Goal: Task Accomplishment & Management: Complete application form

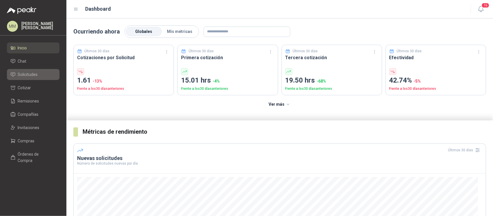
click at [43, 74] on li "Solicitudes" at bounding box center [33, 74] width 46 height 6
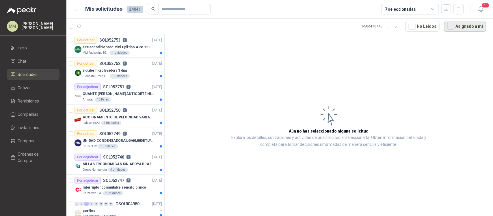
click at [467, 26] on button "Asignado a mi" at bounding box center [465, 26] width 42 height 11
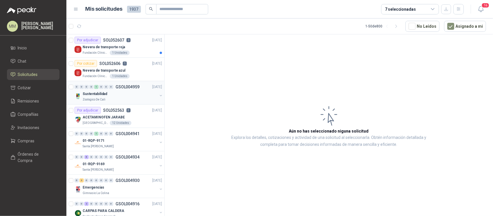
click at [158, 96] on button "button" at bounding box center [160, 95] width 5 height 5
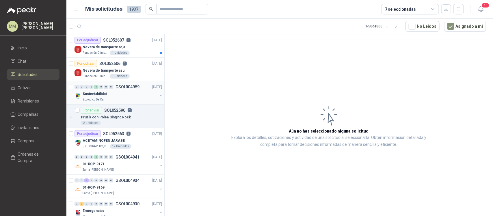
click at [158, 96] on button "button" at bounding box center [160, 95] width 5 height 5
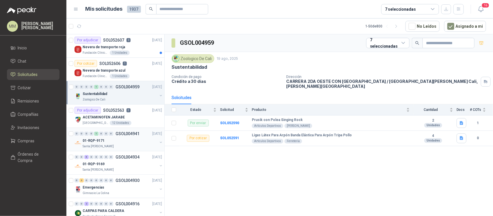
click at [158, 143] on button "button" at bounding box center [160, 142] width 5 height 5
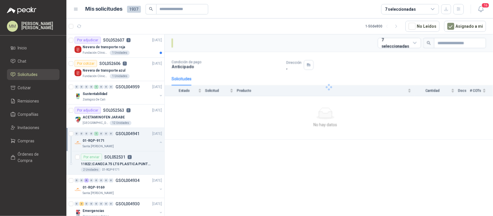
click at [158, 143] on button "button" at bounding box center [160, 142] width 5 height 5
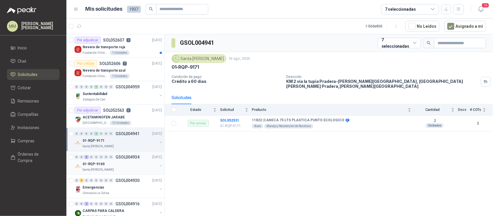
scroll to position [31, 0]
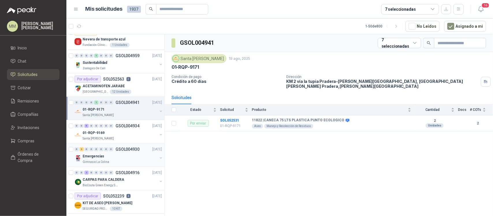
click at [158, 158] on button "button" at bounding box center [160, 158] width 5 height 5
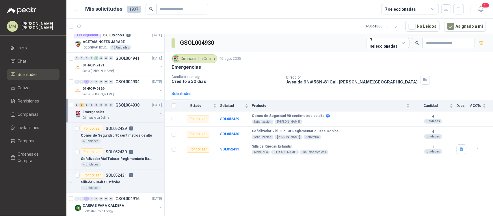
scroll to position [76, 0]
click at [80, 24] on icon "button" at bounding box center [79, 26] width 5 height 5
click at [459, 24] on button "Asignado a mi" at bounding box center [465, 26] width 42 height 11
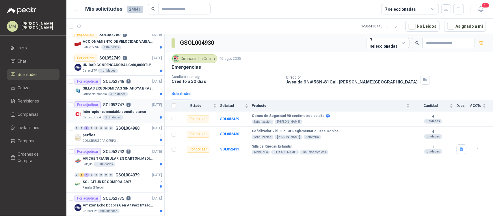
scroll to position [0, 0]
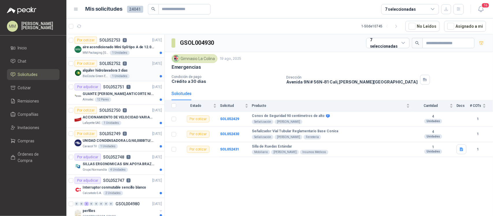
click at [143, 67] on div "alquiler hidrolavadora 3 dias" at bounding box center [122, 70] width 79 height 7
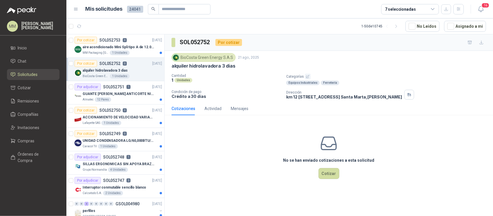
click at [204, 67] on p "alquiler hidrolavadora 3 dias" at bounding box center [203, 66] width 64 height 6
copy p "alquiler hidrolavadora 3 dias"
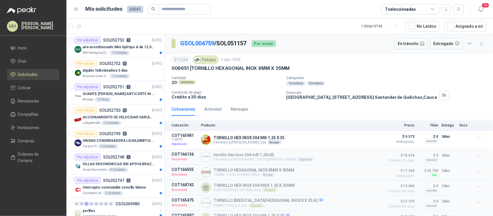
click at [238, 41] on p "GSOL004759 / SOL051157" at bounding box center [213, 43] width 67 height 9
copy p "SOL051157"
click at [250, 140] on p "TORNILLO HEX INOX 304 M8-1.25 X 35" at bounding box center [248, 137] width 71 height 5
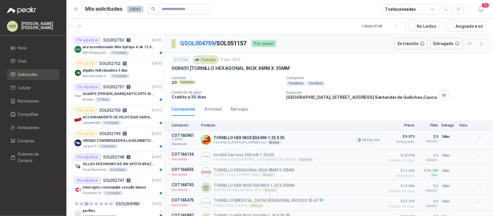
click at [250, 140] on p "TORNILLO HEX INOX 304 M8-1.25 X 35" at bounding box center [248, 137] width 71 height 5
click at [359, 141] on icon "button" at bounding box center [359, 140] width 1 height 2
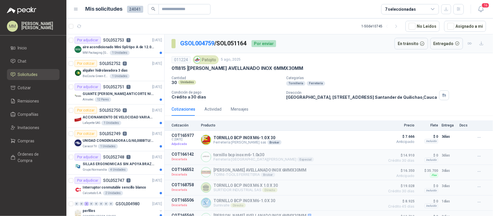
click at [234, 43] on p "GSOL004759 / SOL051164" at bounding box center [213, 43] width 67 height 9
copy p "SOL051164"
click at [226, 139] on p "TORNILLO BCP INOX M6-1.0 X 30" at bounding box center [247, 137] width 68 height 5
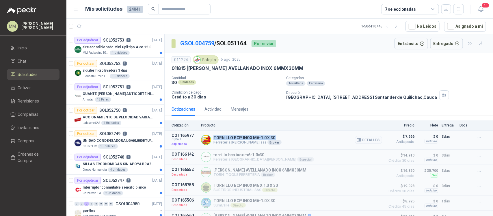
click at [226, 139] on p "TORNILLO BCP INOX M6-1.0 X 30" at bounding box center [247, 137] width 68 height 5
copy p "TORNILLO BCP INOX M6-1.0 X 30"
click at [363, 143] on button "Detalles" at bounding box center [368, 140] width 27 height 8
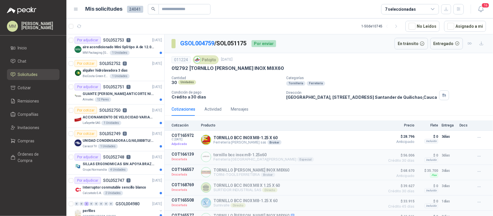
click at [239, 48] on p "GSOL004759 / SOL051175" at bounding box center [213, 43] width 67 height 9
click at [234, 44] on p "GSOL004759 / SOL051175" at bounding box center [213, 43] width 67 height 9
copy p "SOL051175"
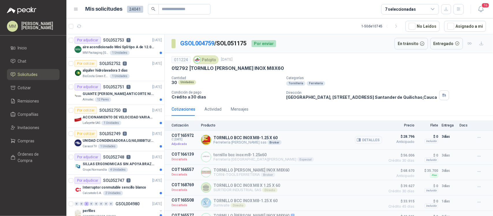
click at [247, 138] on p "TORNILLO BCC INOX M8-1.25 X 60" at bounding box center [247, 137] width 68 height 5
copy p "TORNILLO BCC INOX M8-1.25 X 60"
click at [357, 139] on icon "button" at bounding box center [359, 140] width 4 height 4
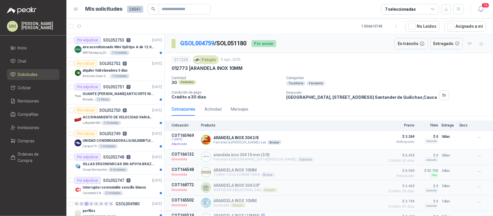
click at [240, 42] on p "GSOL004759 / SOL051180" at bounding box center [213, 43] width 67 height 9
copy p "SOL051180"
click at [237, 137] on p "ARANDELA INOX 304 3/8" at bounding box center [247, 137] width 68 height 5
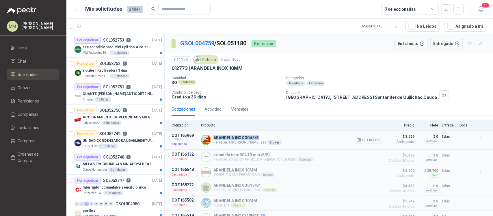
click at [237, 137] on p "ARANDELA INOX 304 3/8" at bounding box center [247, 137] width 68 height 5
copy p "ARANDELA INOX 304 3/8"
click at [365, 142] on button "Detalles" at bounding box center [368, 140] width 27 height 8
click at [229, 44] on p "GSOL004759 / SOL051188" at bounding box center [213, 43] width 67 height 9
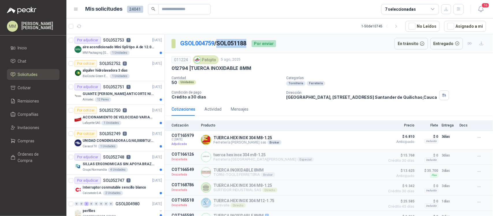
click at [229, 44] on p "GSOL004759 / SOL051188" at bounding box center [213, 43] width 67 height 9
copy p "SOL051188"
click at [223, 137] on p "TUERCA HEX INOX 304 M8-1.25" at bounding box center [247, 137] width 68 height 5
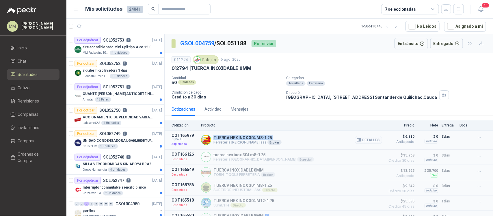
copy p "TUERCA HEX INOX 304 M8-1.25"
click at [359, 140] on button "Detalles" at bounding box center [368, 140] width 27 height 8
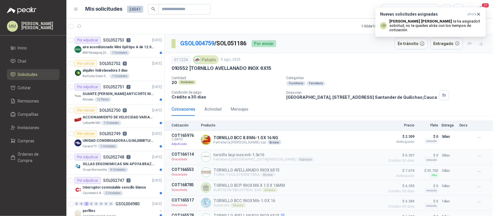
click at [234, 43] on p "GSOL004759 / SOL051186" at bounding box center [213, 43] width 67 height 9
copy p "SOL051186"
click at [219, 137] on p "TORNILLO BCC 8.8 M6-1.0 X 16 NG" at bounding box center [247, 137] width 68 height 5
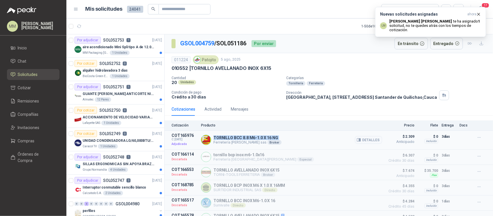
click at [219, 137] on p "TORNILLO BCC 8.8 M6-1.0 X 16 NG" at bounding box center [247, 137] width 68 height 5
copy p "TORNILLO BCC 8.8 M6-1.0 X 16 NG"
click at [359, 140] on button "Detalles" at bounding box center [368, 140] width 27 height 8
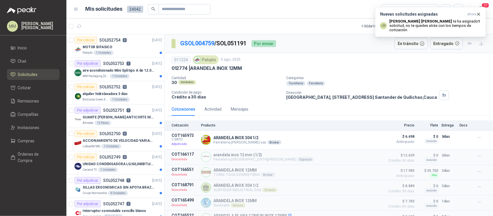
click at [237, 45] on p "GSOL004759 / SOL051191" at bounding box center [213, 43] width 67 height 9
copy p "SOL051191"
click at [217, 138] on p "ARANDELA INOX 304 1/2" at bounding box center [247, 137] width 68 height 5
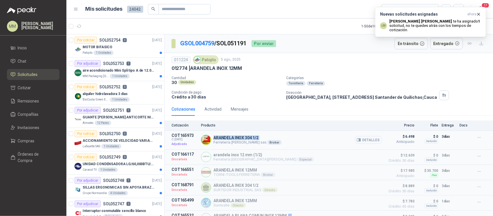
click at [217, 138] on p "ARANDELA INOX 304 1/2" at bounding box center [247, 137] width 68 height 5
copy p "ARANDELA INOX 304 1/2"
click at [357, 141] on icon "button" at bounding box center [359, 140] width 4 height 3
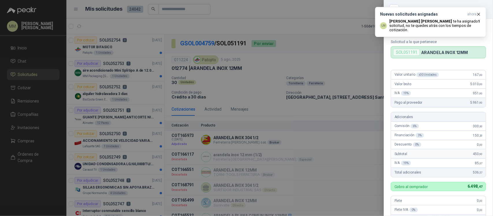
click at [286, 64] on div at bounding box center [246, 108] width 493 height 216
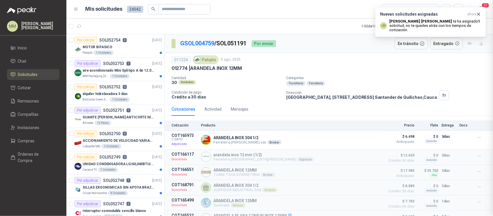
scroll to position [152, 0]
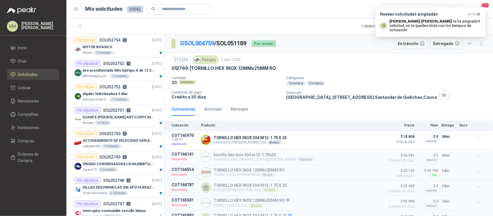
click at [230, 43] on p "GSOL004759 / SOL051189" at bounding box center [213, 43] width 67 height 9
copy p "SOL051189"
click at [224, 139] on p "TORNILLO HEX INOX 304 M12-1.75 X 25" at bounding box center [249, 137] width 73 height 5
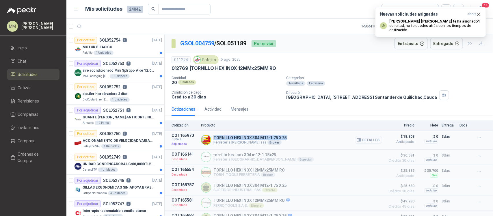
click at [224, 139] on p "TORNILLO HEX INOX 304 M12-1.75 X 25" at bounding box center [249, 137] width 73 height 5
copy p "TORNILLO HEX INOX 304 M12-1.75 X 25"
click at [365, 142] on button "Detalles" at bounding box center [368, 140] width 27 height 8
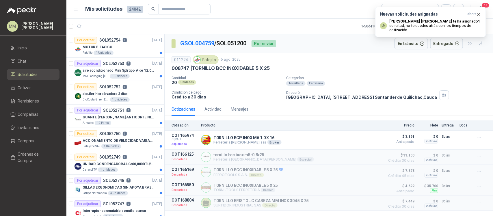
click at [236, 42] on p "GSOL004759 / SOL051200" at bounding box center [213, 43] width 67 height 9
copy p "SOL051200"
click at [226, 136] on p "TORNILLO BCP INOX M6 1.0 X 16" at bounding box center [247, 137] width 68 height 5
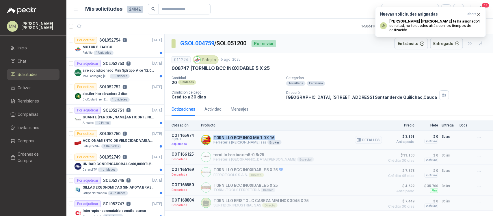
click at [226, 136] on p "TORNILLO BCP INOX M6 1.0 X 16" at bounding box center [247, 137] width 68 height 5
copy p "TORNILLO BCP INOX M6 1.0 X 16"
click at [363, 141] on button "Detalles" at bounding box center [368, 140] width 27 height 8
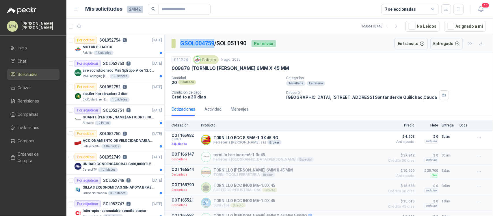
drag, startPoint x: 178, startPoint y: 44, endPoint x: 214, endPoint y: 48, distance: 36.5
click at [214, 48] on section "GSOL004759 / SOL051190" at bounding box center [208, 43] width 75 height 9
copy link "GSOL004759"
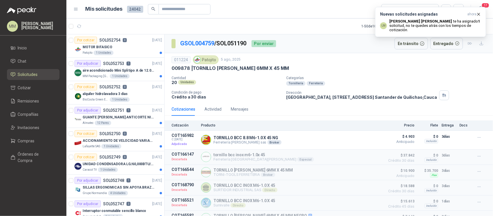
click at [234, 44] on p "GSOL004759 / SOL051190" at bounding box center [213, 43] width 67 height 9
copy p "SOL051190"
click at [227, 139] on p "TORNILLO BCC 8.8 M6-1.0 X 45 NG" at bounding box center [247, 137] width 68 height 5
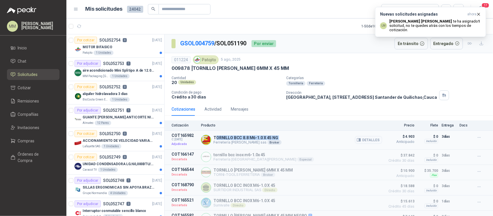
click at [227, 139] on p "TORNILLO BCC 8.8 M6-1.0 X 45 NG" at bounding box center [247, 137] width 68 height 5
copy p "TORNILLO BCC 8.8 M6-1.0 X 45 NG"
click at [359, 142] on button "Detalles" at bounding box center [368, 140] width 27 height 8
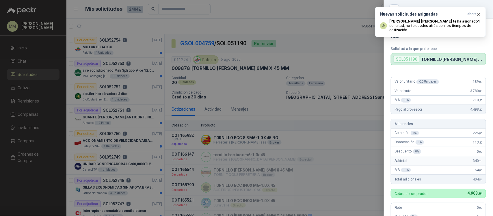
click at [323, 107] on div at bounding box center [246, 108] width 493 height 216
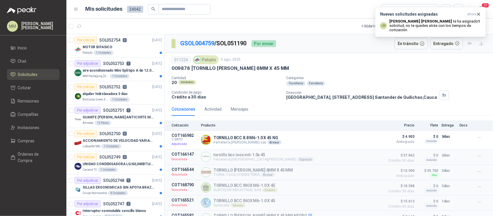
click at [327, 96] on p "Parque Industrial el Paraiso, Bodega 10, Manzana C Santander de Quilichao , Cau…" at bounding box center [361, 97] width 151 height 5
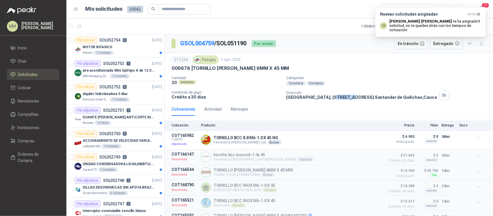
click at [327, 96] on p "Parque Industrial el Paraiso, Bodega 10, Manzana C Santander de Quilichao , Cau…" at bounding box center [361, 97] width 151 height 5
copy div "Parque Industrial el Paraiso, Bodega 10, Manzana C Santander de Quilichao , Cau…"
click at [205, 61] on div "Patojito" at bounding box center [206, 59] width 26 height 9
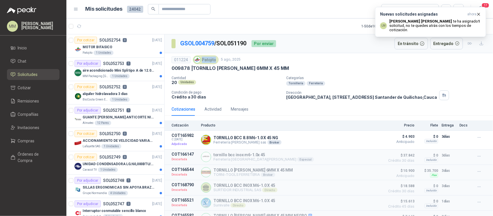
copy div "Patojito"
click at [444, 95] on icon "button" at bounding box center [443, 95] width 2 height 2
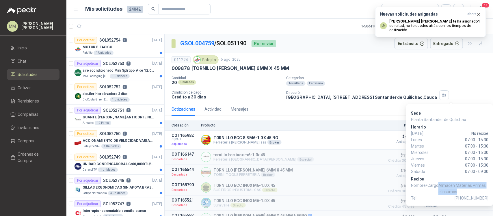
drag, startPoint x: 456, startPoint y: 192, endPoint x: 438, endPoint y: 185, distance: 19.3
click at [438, 185] on span "Almacén Materias Primas e Insumos" at bounding box center [463, 188] width 50 height 13
copy span "Almacén Materias Primas e Insumos"
click at [448, 96] on button "button" at bounding box center [444, 95] width 10 height 10
click at [478, 199] on span "+57 3105481184" at bounding box center [471, 198] width 34 height 6
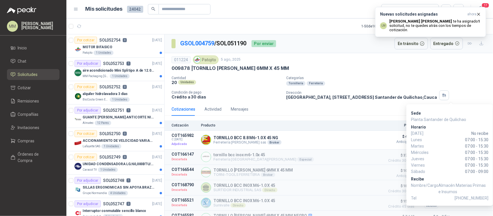
click at [478, 199] on span "+57 3105481184" at bounding box center [471, 198] width 34 height 6
copy span "3105481184"
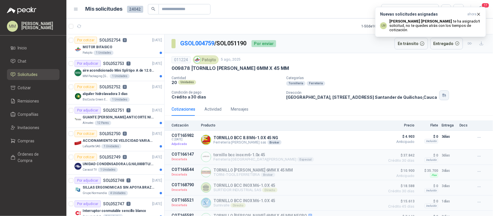
click at [449, 93] on button "button" at bounding box center [444, 95] width 10 height 10
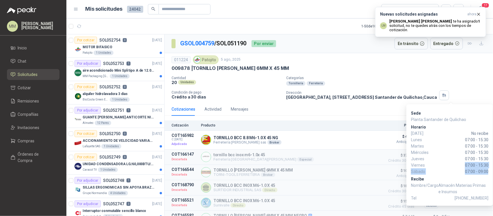
drag, startPoint x: 463, startPoint y: 165, endPoint x: 491, endPoint y: 169, distance: 28.1
click at [491, 169] on div "Sede Planta Santander de Quilichao Horario Domingo No recibe Lunes 07:00 - 15:3…" at bounding box center [449, 155] width 87 height 102
copy div "07:00 - 15:30 Sábado 07:00 - 09:00"
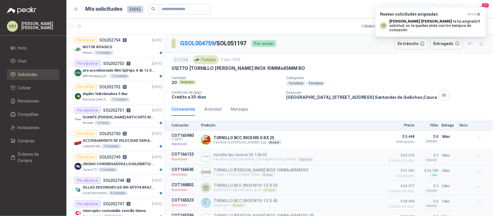
click at [236, 42] on p "GSOL004759 / SOL051197" at bounding box center [213, 43] width 67 height 9
copy p "SOL051197"
click at [220, 135] on div "TORNILLO BCC INOX M5 0.8 X 25 Ferretería [PERSON_NAME] sas Broker Detalles" at bounding box center [291, 140] width 181 height 14
click at [220, 136] on p "TORNILLO BCC INOX M5 0.8 X 25" at bounding box center [247, 137] width 68 height 5
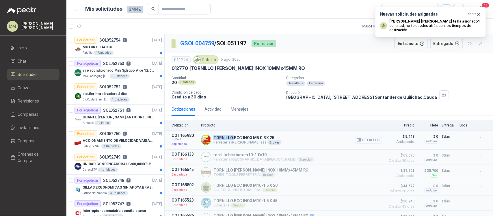
click at [220, 136] on p "TORNILLO BCC INOX M5 0.8 X 25" at bounding box center [247, 137] width 68 height 5
click at [221, 136] on p "TORNILLO BCC INOX M5 0.8 X 25" at bounding box center [247, 137] width 68 height 5
copy p "TORNILLO BCC INOX M5 0.8 X 25"
click at [367, 143] on button "Detalles" at bounding box center [368, 140] width 27 height 8
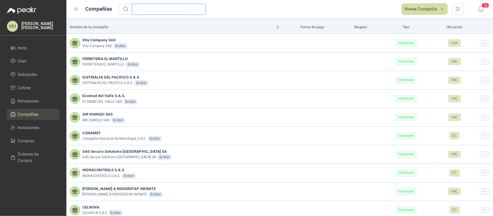
click at [166, 9] on input "text" at bounding box center [166, 9] width 62 height 10
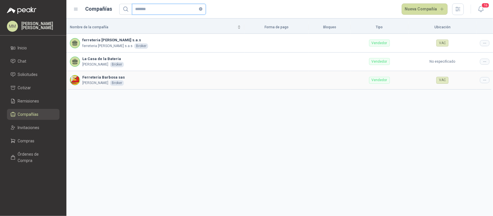
type input "*******"
click at [485, 83] on div at bounding box center [485, 80] width 10 height 6
click at [473, 89] on td "VAC" at bounding box center [442, 80] width 68 height 18
click at [482, 82] on div at bounding box center [485, 80] width 10 height 6
click at [483, 87] on span "Editar compañía" at bounding box center [470, 90] width 30 height 6
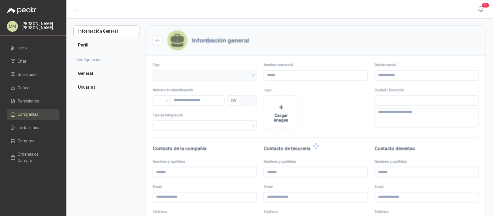
type input "**********"
type input "*********"
type input "*"
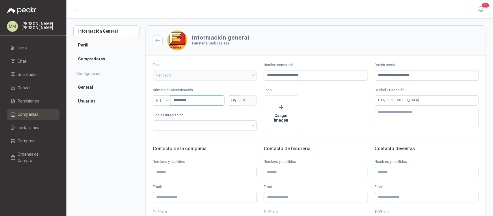
click at [172, 100] on input "*********" at bounding box center [197, 100] width 54 height 10
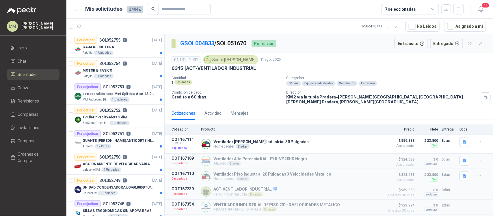
click at [373, 61] on div "01-RQL-2902 Santa Anita Napoles 11 ago, 2025" at bounding box center [328, 59] width 314 height 9
click at [257, 139] on p "Ventilador de Muro Industrial 30 Pulgadas" at bounding box center [260, 141] width 95 height 5
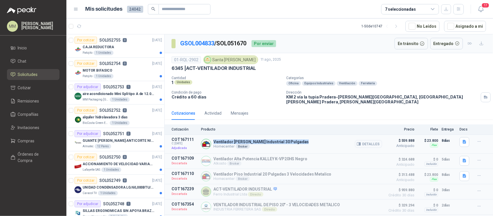
click at [257, 139] on p "Ventilador de Muro Industrial 30 Pulgadas" at bounding box center [260, 141] width 95 height 5
copy p "Ventilador de Muro Industrial 30 Pulgadas"
click at [361, 140] on button "Detalles" at bounding box center [368, 144] width 27 height 8
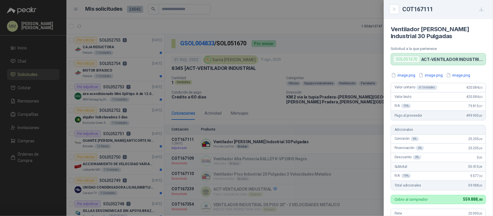
click at [253, 100] on div at bounding box center [246, 108] width 493 height 216
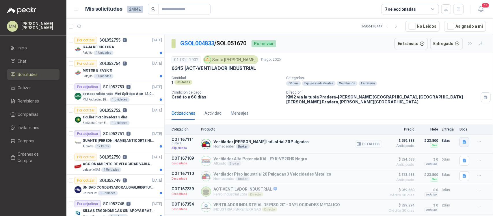
click at [462, 140] on icon "button" at bounding box center [463, 142] width 3 height 4
click at [449, 113] on button "image.png" at bounding box center [448, 114] width 25 height 6
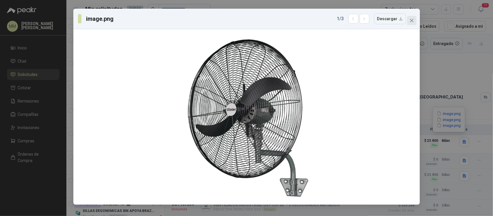
click at [412, 23] on button "Close" at bounding box center [411, 20] width 9 height 9
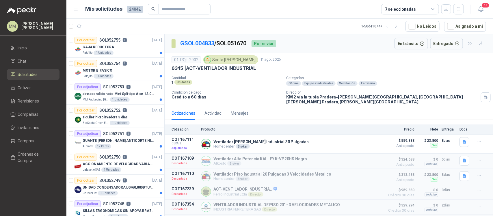
click at [312, 97] on p "KM 2 vía la tupia Pradera-Valle del Cauca, la Tupia Candelaria Pradera , Valle …" at bounding box center [382, 99] width 192 height 10
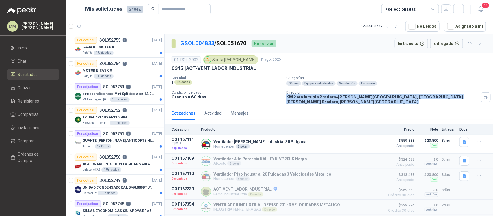
click at [312, 97] on p "KM 2 vía la tupia Pradera-Valle del Cauca, la Tupia Candelaria Pradera , Valle …" at bounding box center [382, 99] width 192 height 10
copy div "KM 2 vía la tupia Pradera-Valle del Cauca, la Tupia Candelaria Pradera , Valle …"
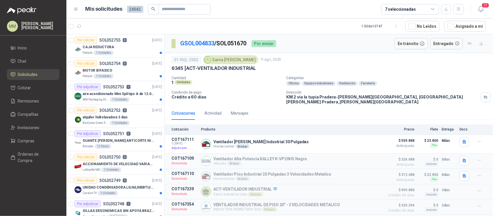
click at [238, 45] on p "GSOL004833 / SOL051670" at bounding box center [213, 43] width 67 height 9
copy p "SOL051670"
click at [193, 5] on input "text" at bounding box center [182, 9] width 40 height 10
paste input "*********"
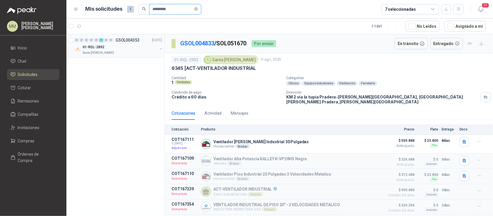
type input "*********"
click at [160, 50] on button "button" at bounding box center [160, 48] width 5 height 5
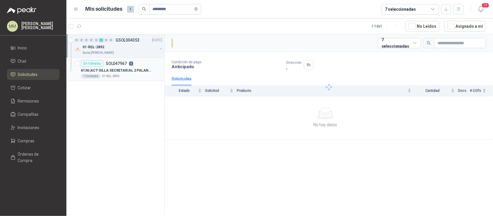
click at [149, 65] on div "En tránsito SOL047967 4" at bounding box center [121, 63] width 81 height 7
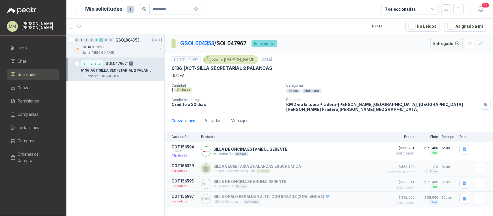
click at [363, 70] on div "6136 | ACT-SILLA SECRETARIAL 2 PALANCAS" at bounding box center [328, 68] width 314 height 6
click at [198, 8] on icon "close-circle" at bounding box center [195, 8] width 3 height 3
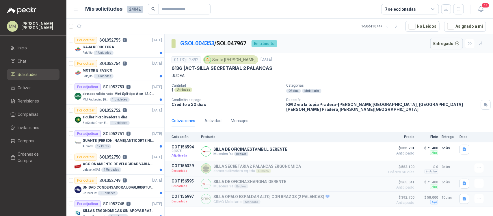
click at [339, 108] on div "01-RQL-2892 Santa Anita Napoles 4 jul, 2025 6136 | ACT-SILLA SECRETARIAL 2 PALA…" at bounding box center [329, 83] width 328 height 61
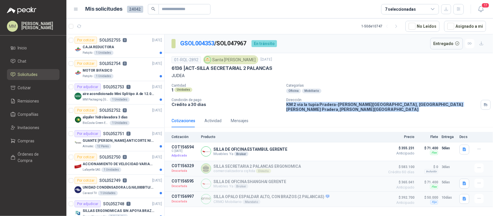
click at [339, 108] on div "01-RQL-2892 Santa Anita Napoles 4 jul, 2025 6136 | ACT-SILLA SECRETARIAL 2 PALA…" at bounding box center [329, 83] width 328 height 61
copy div "KM 2 vía la tupia Pradera-Valle del Cauca, la Tupia Candelaria Pradera , Valle …"
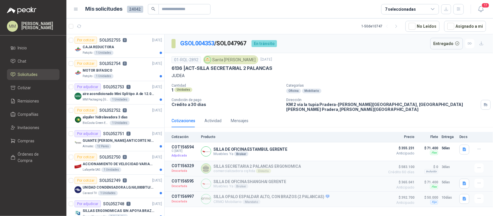
click at [268, 92] on div "1 Unidades" at bounding box center [226, 89] width 110 height 5
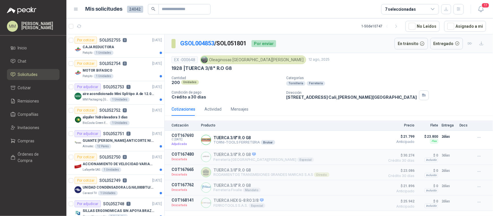
click at [237, 44] on p "GSOL004853 / SOL051801" at bounding box center [213, 43] width 67 height 9
copy p "SOL051801"
click at [227, 137] on p "TUERCA 3/8" R.O G8" at bounding box center [244, 137] width 62 height 5
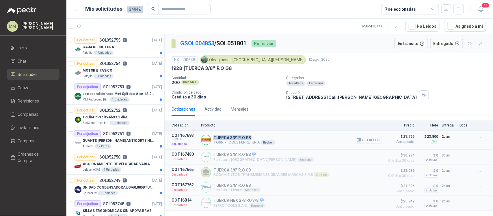
click at [227, 137] on p "TUERCA 3/8" R.O G8" at bounding box center [244, 137] width 62 height 5
copy p "TUERCA 3/8" R.O G8"
click at [367, 139] on button "Detalles" at bounding box center [368, 140] width 27 height 8
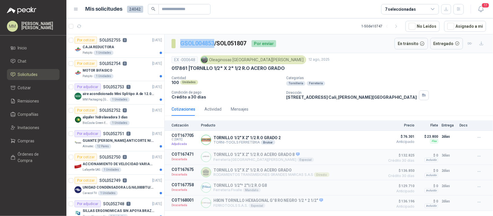
drag, startPoint x: 177, startPoint y: 44, endPoint x: 214, endPoint y: 43, distance: 37.0
click at [214, 43] on section "GSOL004853 / SOL051807" at bounding box center [208, 43] width 75 height 9
copy section "GSOL004853"
click at [230, 46] on p "GSOL004853 / SOL051807" at bounding box center [213, 43] width 67 height 9
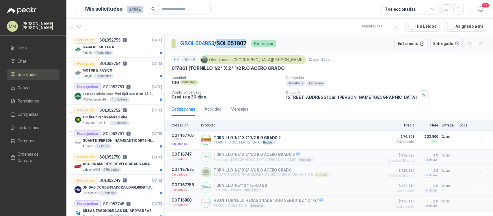
copy p "SOL051807"
click at [221, 139] on p "TORNILLO 1/2" X 2" 1/2 R.O GRADO 2" at bounding box center [246, 137] width 67 height 5
copy p "TORNILLO 1/2" X 2" 1/2 R.O GRADO 2"
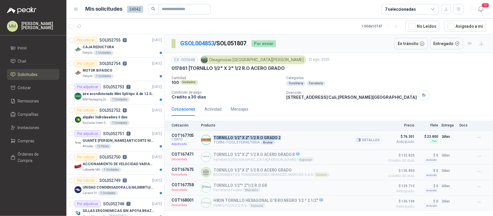
click at [363, 139] on button "Detalles" at bounding box center [368, 140] width 27 height 8
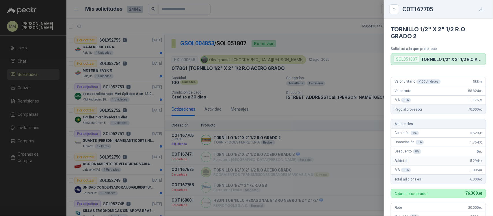
click at [293, 90] on div at bounding box center [246, 108] width 493 height 216
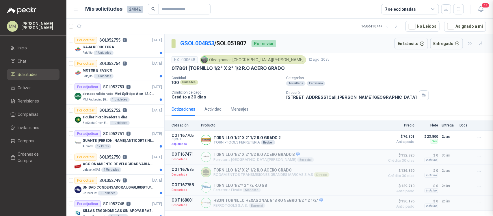
scroll to position [158, 0]
click at [372, 142] on button "Detalles" at bounding box center [368, 140] width 27 height 8
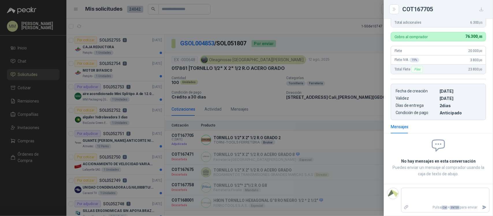
click at [318, 61] on div at bounding box center [246, 108] width 493 height 216
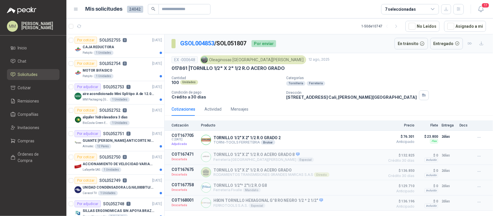
click at [314, 99] on p "[STREET_ADDRESS][PERSON_NAME]" at bounding box center [351, 97] width 130 height 5
click at [314, 99] on p "CALLE 4 No.27 -79 Cali , Valle del Cauca" at bounding box center [351, 97] width 130 height 5
copy div "CALLE 4 No.27 -79 Cali , Valle del Cauca"
click at [223, 61] on div "Oleaginosas [GEOGRAPHIC_DATA][PERSON_NAME]" at bounding box center [253, 59] width 106 height 9
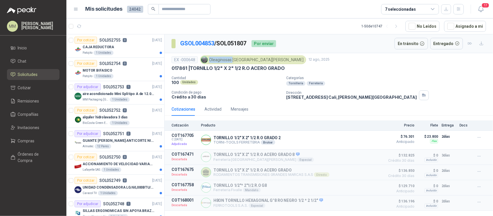
click at [223, 61] on div "Oleaginosas [GEOGRAPHIC_DATA][PERSON_NAME]" at bounding box center [253, 59] width 106 height 9
copy div "Oleaginosas [GEOGRAPHIC_DATA][PERSON_NAME]"
click at [421, 97] on icon "button" at bounding box center [423, 95] width 5 height 5
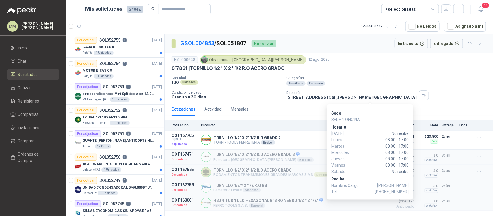
click at [390, 185] on span "Mónica A Pareja" at bounding box center [392, 185] width 31 height 6
drag, startPoint x: 390, startPoint y: 185, endPoint x: 400, endPoint y: 184, distance: 10.5
click at [400, 184] on span "Mónica A Pareja" at bounding box center [392, 185] width 31 height 6
copy span "Mónica A Pareja"
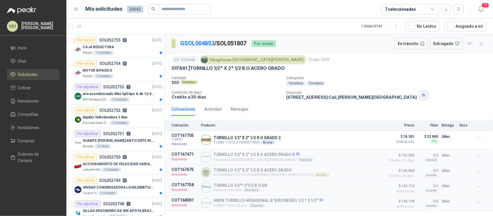
click at [422, 94] on icon "button" at bounding box center [423, 95] width 2 height 2
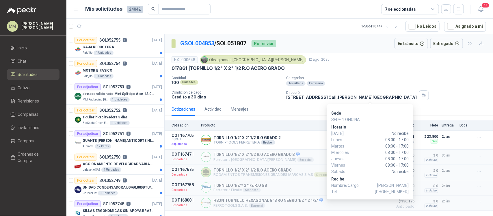
click at [401, 189] on span "+57 3174412978" at bounding box center [392, 192] width 34 height 6
copy span "3174412978"
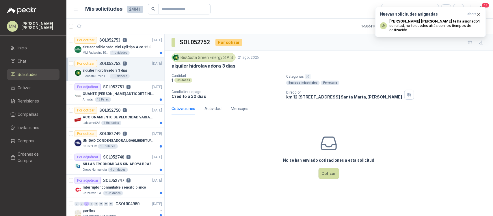
click at [300, 74] on p "Categorías" at bounding box center [388, 77] width 204 height 6
click at [36, 105] on link "Remisiones" at bounding box center [33, 101] width 53 height 11
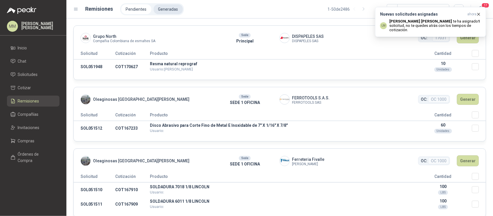
click at [161, 14] on li "Generadas" at bounding box center [168, 9] width 29 height 10
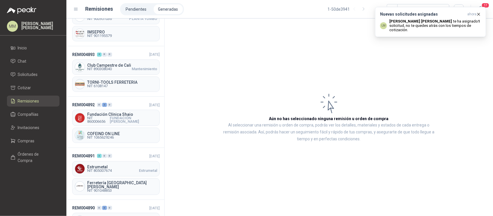
scroll to position [1010, 0]
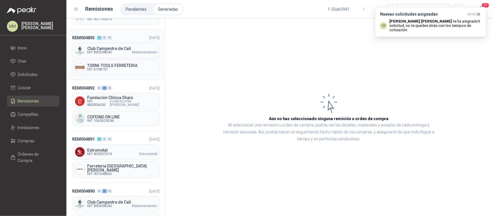
click at [122, 46] on span "Club Campestre de Cali" at bounding box center [122, 48] width 70 height 4
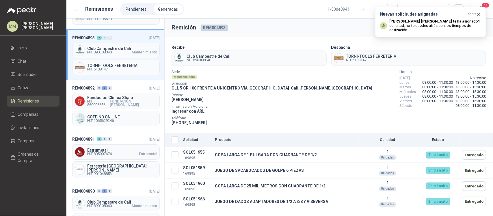
click at [360, 60] on span "NIT 6108147" at bounding box center [371, 59] width 50 height 3
copy span "6108147"
click at [259, 69] on section "Recibe Club Campestre de Cali NIT 890308040 Despacha TORNI-TOOLS FERRETERIA NIT…" at bounding box center [329, 85] width 328 height 96
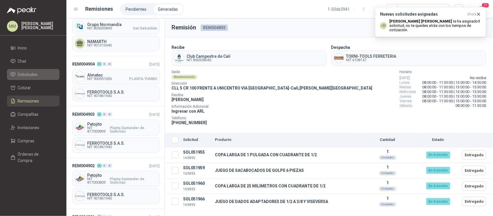
scroll to position [361, 0]
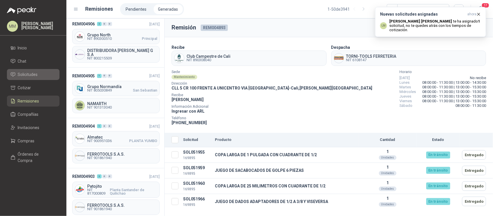
click at [41, 71] on li "Solicitudes" at bounding box center [33, 74] width 46 height 6
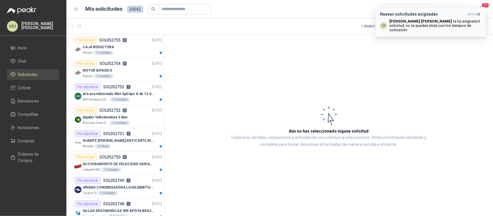
click at [478, 12] on icon "button" at bounding box center [478, 14] width 5 height 5
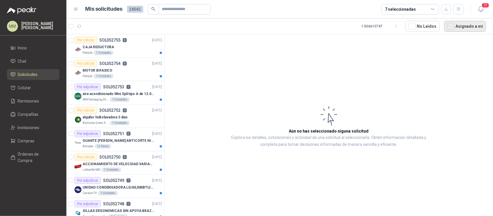
click at [469, 22] on button "Asignado a mi" at bounding box center [465, 26] width 42 height 11
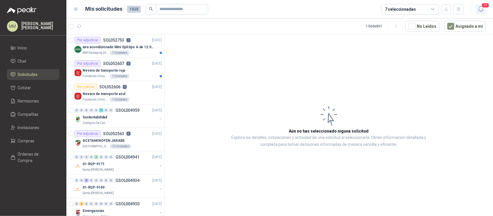
click at [480, 9] on icon "button" at bounding box center [480, 8] width 7 height 7
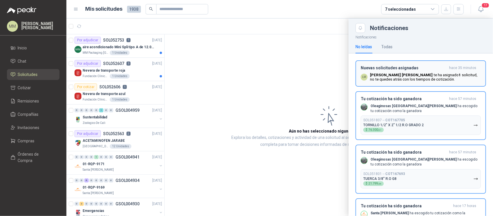
click at [435, 79] on p "Luis Miguel Martinez te ha asignado 1 solicitud , no te quedes atrás con los ti…" at bounding box center [425, 77] width 111 height 9
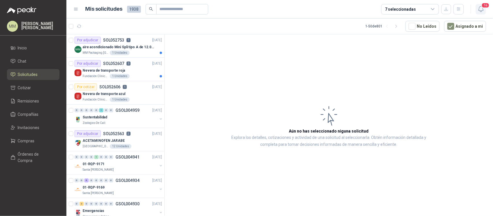
click at [479, 10] on icon "button" at bounding box center [480, 8] width 7 height 7
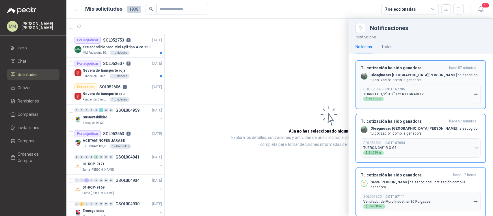
click at [448, 83] on div "Tu cotización ha sido ganadora hace 57 minutos Oleaginosas San Fernando ha esco…" at bounding box center [421, 85] width 120 height 39
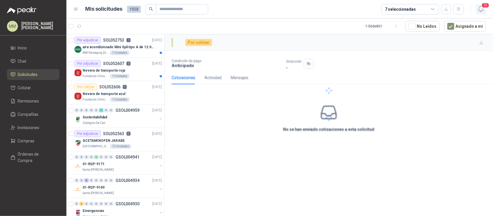
click at [482, 11] on icon "button" at bounding box center [480, 8] width 7 height 7
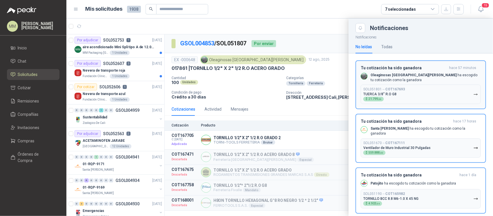
click at [449, 87] on button "SOL051801 → COT167693 TUERCA 3/8" R.O G8 $ 21.799 ,06" at bounding box center [421, 94] width 120 height 19
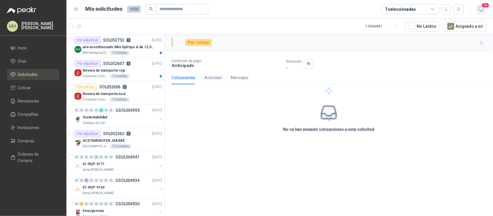
click at [476, 6] on button "14" at bounding box center [480, 9] width 10 height 10
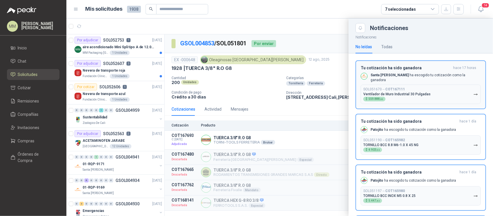
click at [447, 93] on button "SOL051670 → COT167111 Ventilador de Muro Industrial 30 Pulgadas $ 559.888 ,00" at bounding box center [421, 94] width 120 height 19
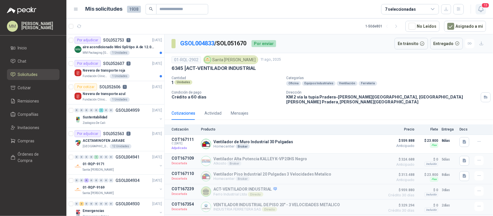
click at [478, 9] on icon "button" at bounding box center [480, 8] width 7 height 7
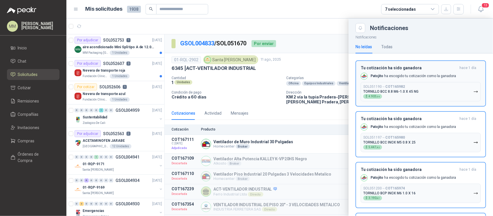
click at [456, 90] on button "SOL051190 → COT165982 TORNILLO BCC 8.8 M6-1.0 X 45 NG $ 4.903 ,04" at bounding box center [421, 91] width 120 height 19
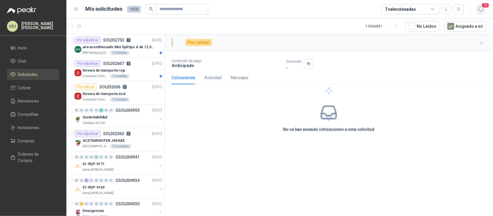
click at [481, 8] on icon "button" at bounding box center [480, 8] width 7 height 7
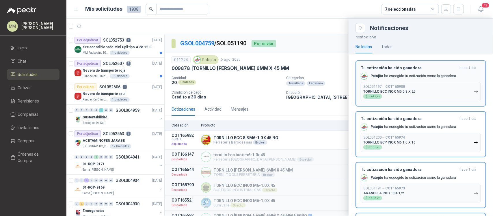
click at [455, 86] on button "SOL051197 → COT165980 TORNILLO BCC INOX M5 0.8 X 25 $ 5.447 ,82" at bounding box center [421, 91] width 120 height 19
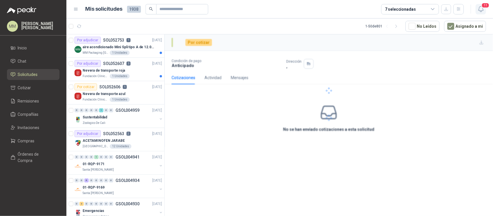
click at [478, 10] on icon "button" at bounding box center [480, 8] width 7 height 7
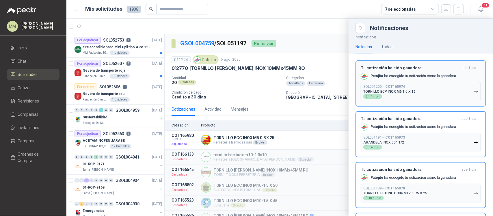
click at [465, 85] on button "SOL051200 → COT165974 TORNILLO BCP INOX M6 1.0 X 16 $ 3.190 ,87" at bounding box center [421, 91] width 120 height 19
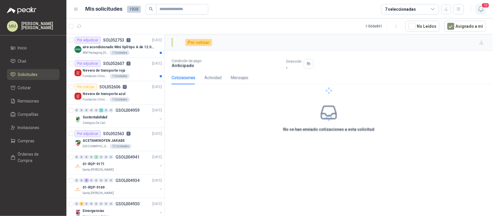
click at [484, 10] on icon "button" at bounding box center [480, 8] width 7 height 7
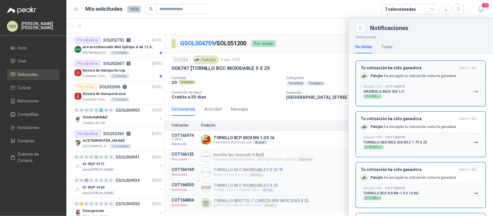
click at [459, 90] on button "SOL051191 → COT165973 ARANDELA INOX 304 1/2 $ 6.498 ,47" at bounding box center [421, 91] width 120 height 19
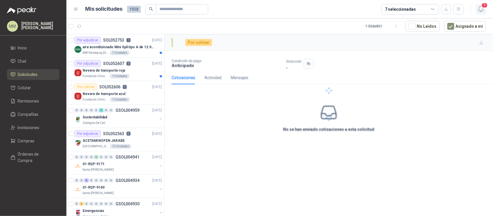
click at [480, 11] on icon "button" at bounding box center [480, 8] width 7 height 7
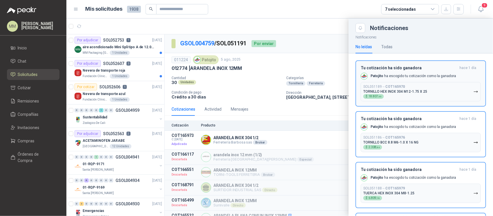
click at [452, 90] on button "SOL051189 → COT165970 TORNILLO HEX INOX 304 M12-1.75 X 25 $ 18.807 ,95" at bounding box center [421, 91] width 120 height 19
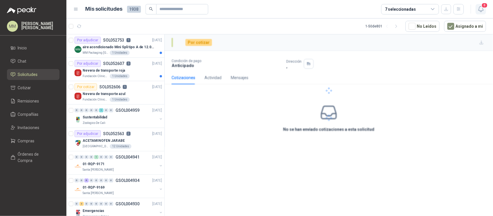
click at [477, 9] on button "8" at bounding box center [480, 9] width 10 height 10
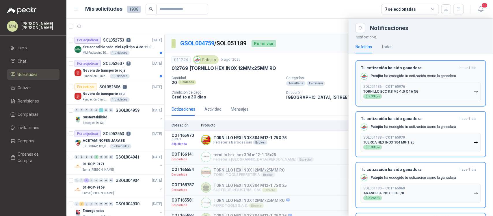
click at [456, 93] on button "SOL051186 → COT165976 TORNILLO BCC 8.8 M6-1.0 X 16 NG $ 2.308 ,84" at bounding box center [421, 91] width 120 height 19
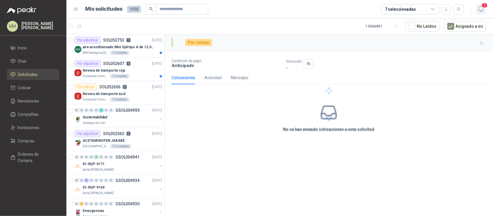
click at [484, 5] on span "7" at bounding box center [484, 5] width 6 height 5
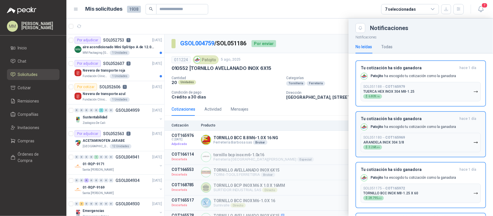
click at [462, 84] on button "SOL051188 → COT165979 TUERCA HEX INOX 304 M8-1.25 $ 6.809 ,78" at bounding box center [421, 91] width 120 height 19
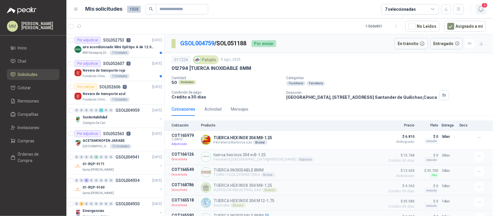
click at [483, 12] on icon "button" at bounding box center [480, 8] width 7 height 7
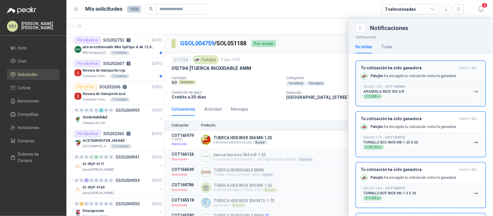
click at [466, 85] on button "SOL051180 → COT165969 ARANDELA INOX 304 3/8 $ 3.268 ,69" at bounding box center [421, 91] width 120 height 19
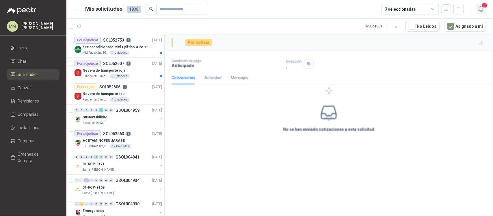
click at [479, 6] on icon "button" at bounding box center [480, 8] width 7 height 7
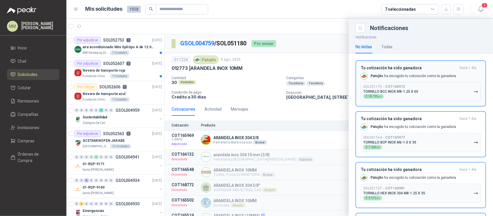
click at [462, 91] on button "SOL051175 → COT165972 TORNILLO BCC INOX M8-1.25 X 60 $ 28.795 ,62" at bounding box center [421, 91] width 120 height 19
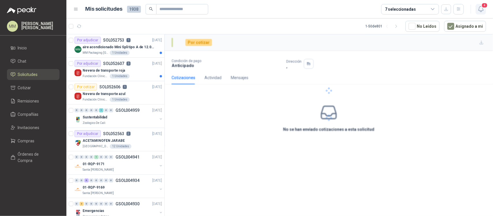
click at [479, 9] on icon "button" at bounding box center [480, 8] width 7 height 7
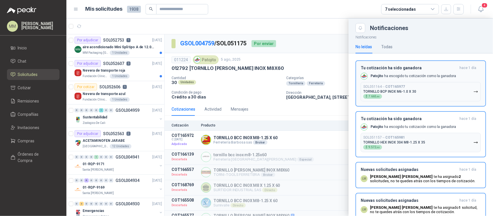
click at [463, 92] on button "SOL051164 → COT165977 TORNILLO BCP INOX M6-1.0 X 30 $ 7.665 ,86" at bounding box center [421, 91] width 120 height 19
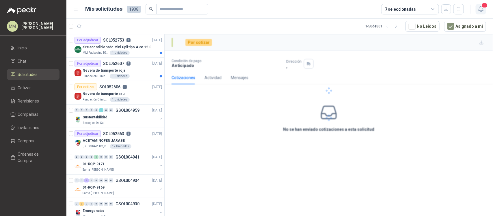
click at [480, 8] on icon "button" at bounding box center [480, 8] width 7 height 7
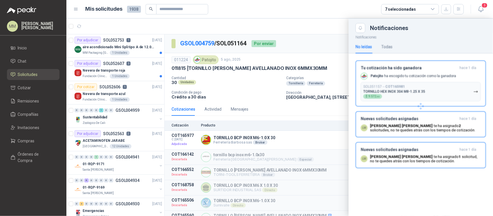
click at [458, 91] on button "SOL051157 → COT165981 TORNILLO HEX INOX 304 M8-1.25 X 35 $ 9.572 ,60" at bounding box center [421, 91] width 120 height 19
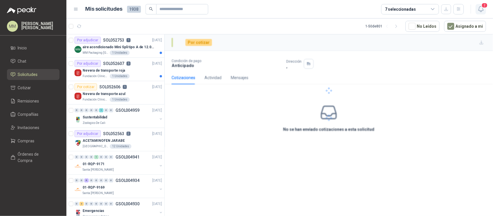
click at [480, 11] on icon "button" at bounding box center [480, 8] width 5 height 5
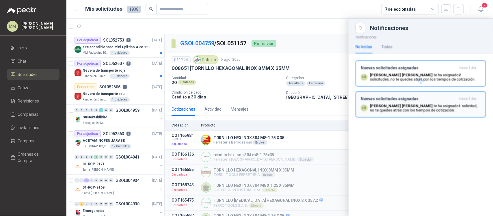
click at [451, 93] on button "Nuevas solicitudes asignadas hace 1 día LM Luis Miguel Martinez te ha asignado …" at bounding box center [420, 104] width 130 height 26
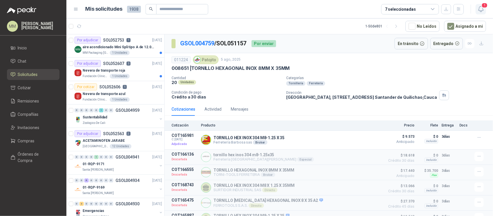
click at [479, 9] on icon "button" at bounding box center [480, 8] width 7 height 7
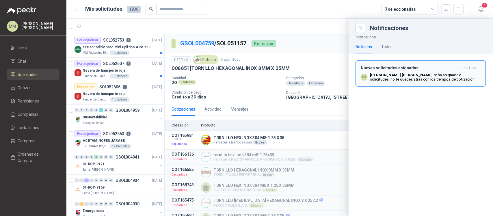
click at [455, 74] on p "Luis Miguel Martinez te ha asignado 2 solicitudes , no te quedes atrás con los …" at bounding box center [425, 77] width 111 height 9
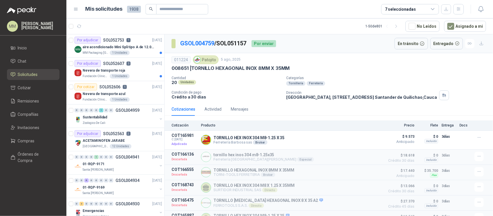
click at [386, 77] on p "Categorías" at bounding box center [388, 78] width 204 height 4
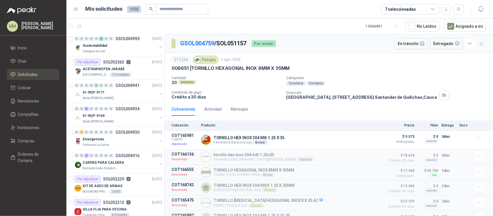
scroll to position [72, 0]
click at [158, 140] on button "button" at bounding box center [160, 140] width 5 height 5
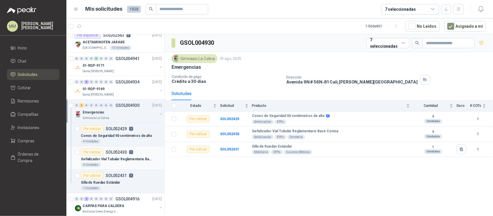
scroll to position [108, 0]
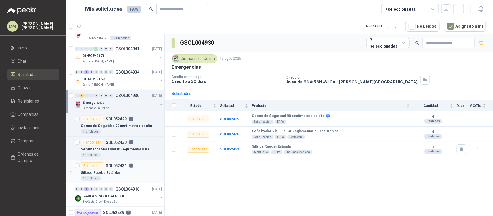
click at [129, 168] on p "1" at bounding box center [131, 166] width 4 height 4
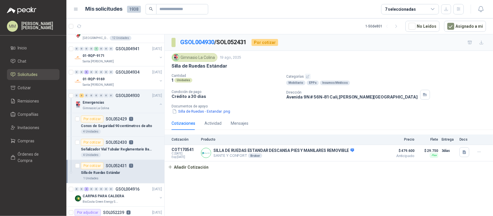
click at [218, 67] on p "Silla de Ruedas Estándar" at bounding box center [199, 66] width 56 height 6
copy p "Silla de Ruedas Estándar"
click at [198, 111] on button "Silla de Ruedas - Estandar .png" at bounding box center [200, 111] width 59 height 6
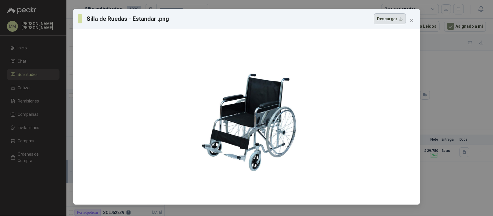
drag, startPoint x: 354, startPoint y: 26, endPoint x: 396, endPoint y: 20, distance: 42.5
click at [354, 26] on div "Silla de Ruedas - Estandar .png Descargar" at bounding box center [246, 19] width 346 height 20
click at [412, 20] on icon "close" at bounding box center [411, 20] width 5 height 5
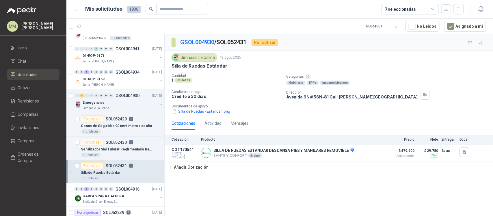
drag, startPoint x: 377, startPoint y: 55, endPoint x: 374, endPoint y: 52, distance: 4.3
click at [377, 55] on div "Gimnasio La Colina 19 ago, 2025" at bounding box center [328, 57] width 314 height 9
click at [395, 77] on p "Categorías" at bounding box center [388, 77] width 204 height 6
click at [122, 151] on p "Señalizador Vial Tubular Reglamentario Base Conica" at bounding box center [117, 149] width 72 height 5
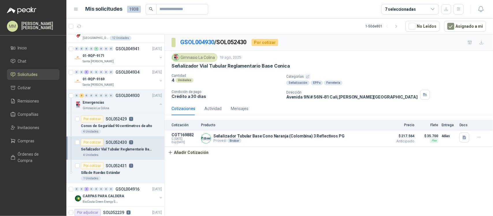
click at [201, 67] on p "Señalizador Vial Tubular Reglamentario Base Conica" at bounding box center [230, 66] width 118 height 6
copy p "Señalizador Vial Tubular Reglamentario Base Conica"
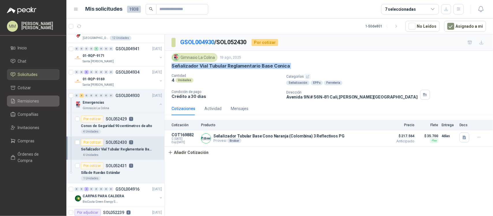
drag, startPoint x: 34, startPoint y: 102, endPoint x: 34, endPoint y: 98, distance: 3.5
click at [129, 127] on p "Conos de Seguridad 90 centímetros de alto" at bounding box center [116, 125] width 71 height 5
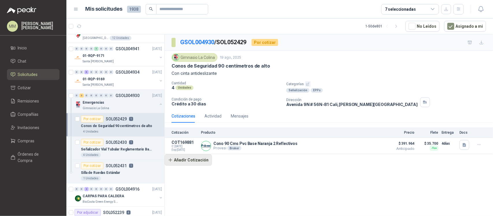
click at [203, 166] on button "Añadir Cotización" at bounding box center [188, 160] width 47 height 12
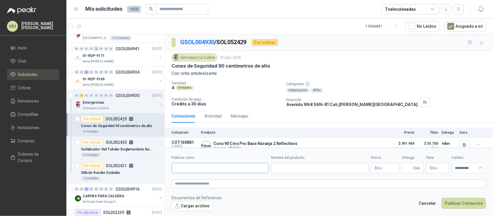
click at [208, 168] on input "Publicar como" at bounding box center [220, 168] width 97 height 10
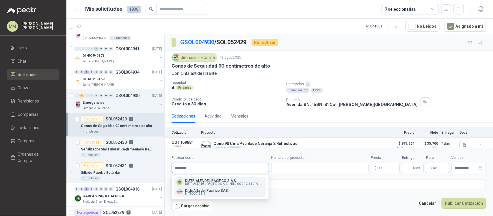
type input "********"
click at [210, 192] on p "DistriAlfa del Pacifico SAS" at bounding box center [206, 190] width 43 height 3
type input "**********"
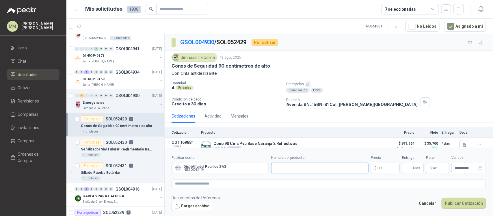
click at [290, 171] on input "Nombre del producto" at bounding box center [319, 168] width 97 height 10
paste input "**********"
type input "**********"
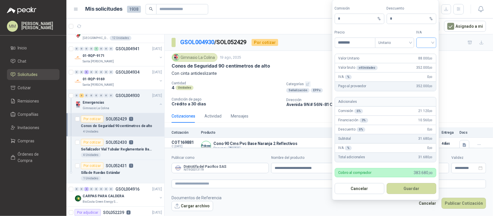
type input "********"
click at [428, 42] on input "search" at bounding box center [426, 42] width 13 height 9
click at [427, 54] on div "19%" at bounding box center [426, 54] width 11 height 6
click at [416, 190] on button "Guardar" at bounding box center [412, 188] width 50 height 11
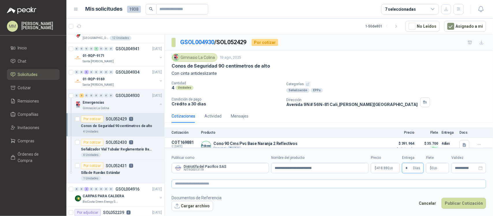
type input "*"
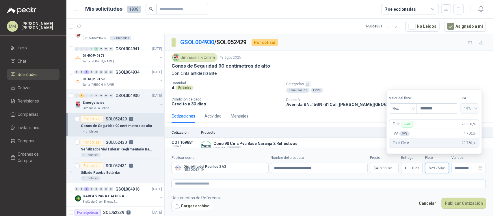
type input "********"
click at [389, 181] on textarea at bounding box center [328, 184] width 314 height 9
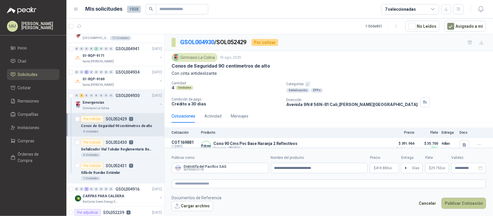
click at [468, 201] on button "Publicar Cotización" at bounding box center [463, 203] width 44 height 11
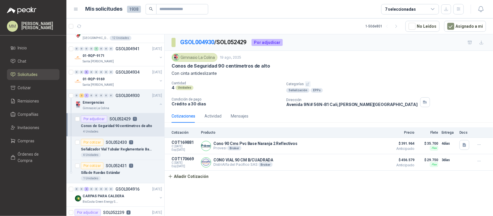
drag, startPoint x: 329, startPoint y: 38, endPoint x: 326, endPoint y: 35, distance: 3.5
click at [329, 38] on div "GSOL004930 / SOL052429 Por adjudicar" at bounding box center [329, 42] width 328 height 16
click at [123, 175] on div "Silla de Ruedas Estándar" at bounding box center [121, 172] width 81 height 7
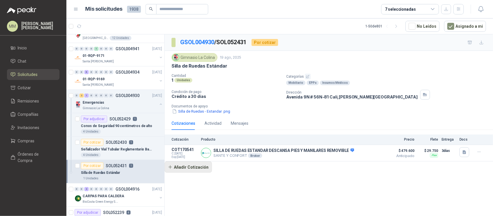
click at [200, 171] on button "Añadir Cotización" at bounding box center [188, 167] width 47 height 12
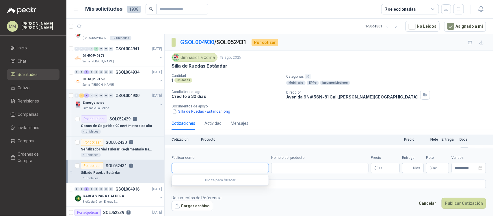
click at [199, 171] on input "Publicar como" at bounding box center [220, 168] width 97 height 10
type input "********"
click at [200, 184] on span "NIT : 000000001" at bounding box center [195, 183] width 20 height 3
type input "**********"
click at [296, 171] on input "Nombre del producto" at bounding box center [319, 168] width 97 height 10
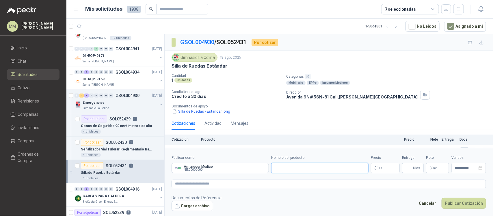
type input "*"
paste input "**********"
type input "**********"
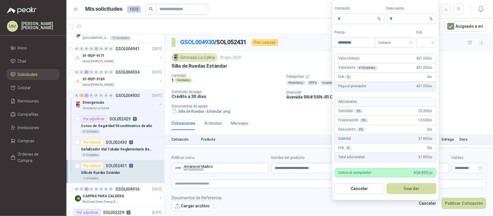
type input "*********"
click at [429, 48] on form "Comisión * % Descuento * % Precio ********* Tipo Unitario IVA Valor Unitario 42…" at bounding box center [385, 100] width 107 height 200
click at [429, 44] on input "search" at bounding box center [426, 42] width 13 height 9
click at [427, 69] on div "0%" at bounding box center [426, 72] width 11 height 6
click at [416, 185] on button "Guardar" at bounding box center [412, 188] width 50 height 11
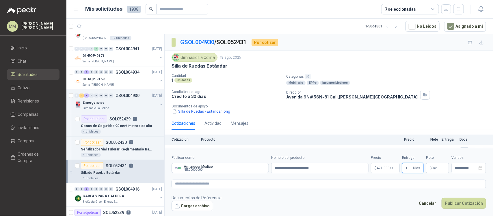
type input "*"
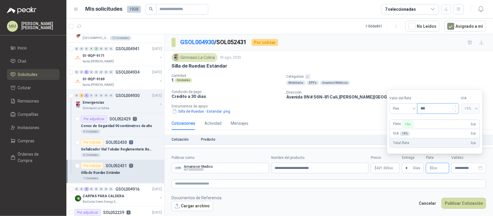
click at [435, 110] on input "***" at bounding box center [437, 109] width 41 height 10
type input "********"
click at [319, 186] on textarea at bounding box center [328, 184] width 314 height 9
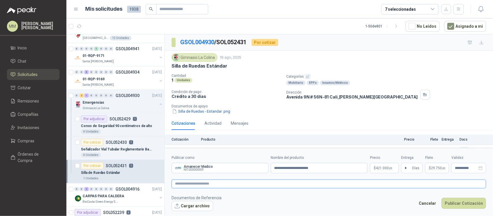
paste textarea "**********"
type textarea "**********"
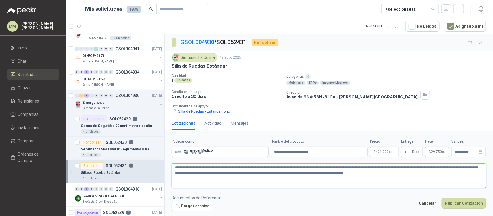
type textarea "**********"
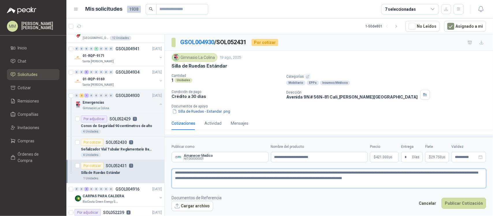
type textarea "**********"
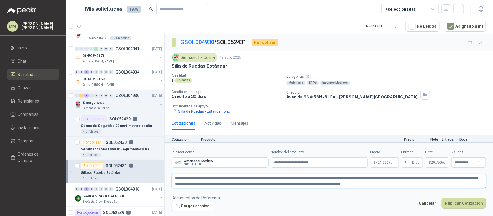
type textarea "**********"
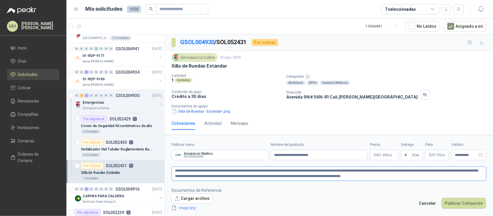
type textarea "**********"
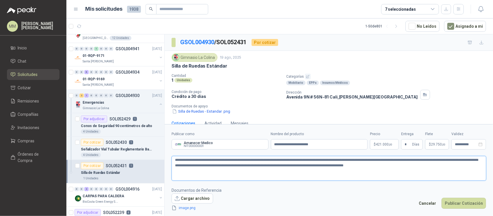
paste textarea "**********"
type textarea "**********"
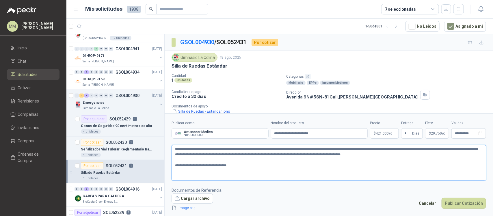
type textarea "**********"
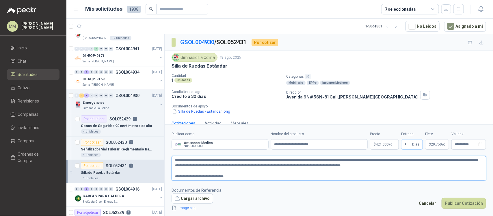
type textarea "**********"
click at [408, 145] on input "*" at bounding box center [407, 144] width 6 height 10
click at [405, 189] on footer "Documentos de Referencia Cargar archivo image.png Cancelar Publicar Cotización" at bounding box center [328, 199] width 314 height 24
click at [463, 200] on button "Publicar Cotización" at bounding box center [463, 203] width 44 height 11
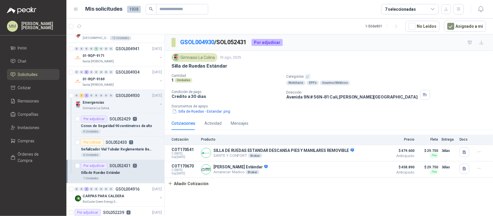
click at [356, 31] on article "1 - 50 de 801 No Leídos Asignado a mi" at bounding box center [279, 26] width 426 height 16
click at [198, 189] on button "Añadir Cotización" at bounding box center [188, 184] width 47 height 12
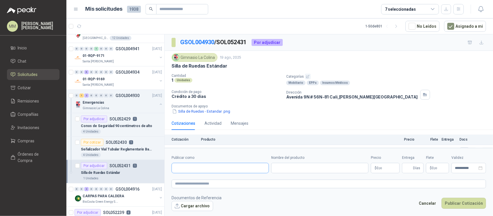
click at [204, 170] on input "Publicar como" at bounding box center [220, 168] width 97 height 10
type input "*******"
click at [216, 146] on div "IMPORMEDICAL NIT : 9007891561" at bounding box center [219, 146] width 87 height 6
type input "**********"
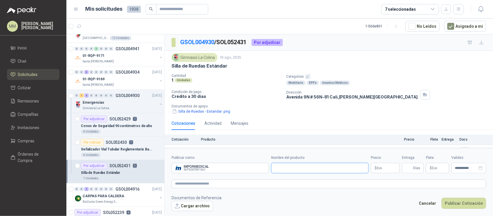
click at [304, 171] on input "Nombre del producto" at bounding box center [319, 168] width 97 height 10
paste input "**********"
type input "**********"
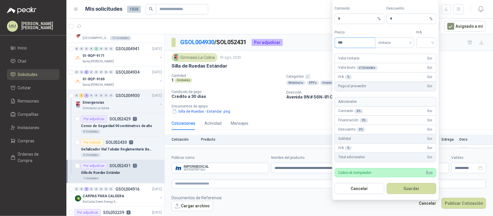
click at [352, 45] on input "***" at bounding box center [355, 43] width 40 height 10
type input "*********"
click at [427, 42] on input "search" at bounding box center [426, 42] width 13 height 9
click at [424, 75] on div "0%" at bounding box center [426, 72] width 11 height 6
click at [407, 190] on button "Guardar" at bounding box center [412, 188] width 50 height 11
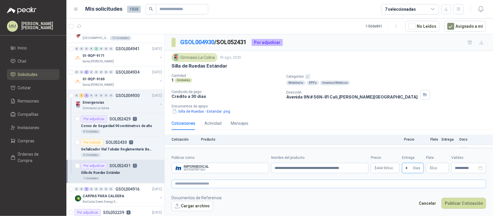
type input "*"
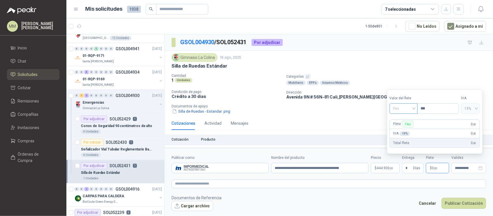
click at [409, 107] on span "Flex" at bounding box center [403, 108] width 21 height 9
click at [402, 130] on div "Incluido" at bounding box center [404, 130] width 21 height 6
click at [367, 181] on textarea at bounding box center [328, 184] width 314 height 9
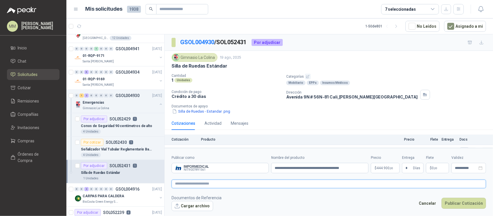
paste textarea "**********"
type textarea "**********"
paste textarea "**********"
type textarea "**********"
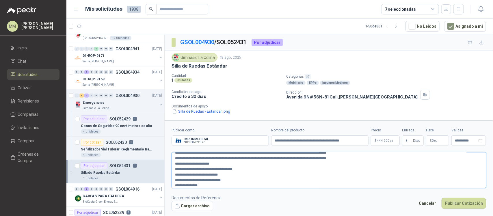
type textarea "**********"
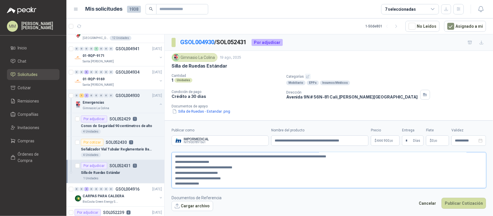
type textarea "**********"
paste textarea "**********"
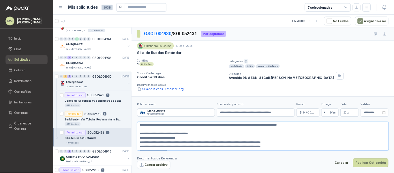
scroll to position [0, 0]
type textarea "**********"
click at [345, 182] on textarea "**********" at bounding box center [328, 170] width 315 height 36
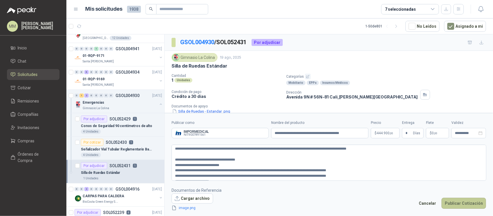
click at [467, 206] on button "Publicar Cotización" at bounding box center [463, 203] width 44 height 11
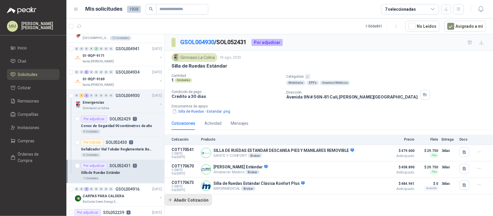
click at [197, 204] on button "Añadir Cotización" at bounding box center [188, 200] width 47 height 12
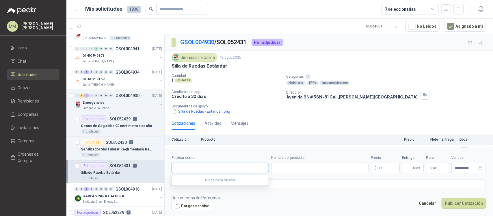
click at [217, 173] on input "Publicar como" at bounding box center [220, 168] width 97 height 10
type input "******"
click at [213, 186] on button "BIOSMEDIC SAS NIT : 901152518" at bounding box center [220, 182] width 92 height 10
type input "**********"
click at [291, 172] on input "Nombre del producto" at bounding box center [319, 168] width 97 height 10
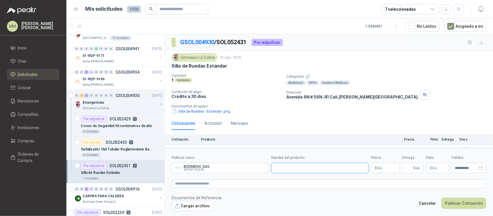
paste input "**********"
type input "**********"
click at [379, 167] on span ",00" at bounding box center [379, 168] width 3 height 3
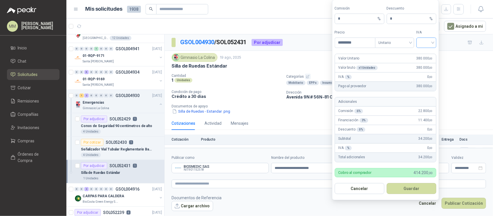
type input "*********"
click at [427, 44] on input "search" at bounding box center [426, 42] width 13 height 9
click at [426, 56] on div "19%" at bounding box center [426, 54] width 11 height 6
click at [426, 44] on span "19%" at bounding box center [426, 42] width 13 height 9
click at [427, 73] on div "0%" at bounding box center [426, 72] width 11 height 6
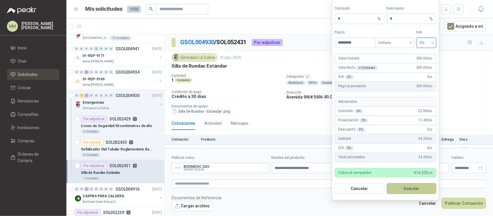
click at [416, 187] on button "Guardar" at bounding box center [412, 188] width 50 height 11
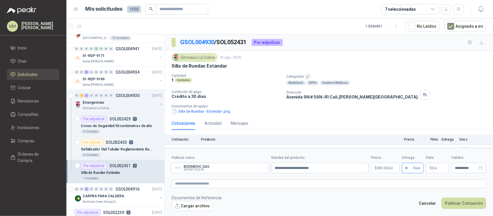
type input "*"
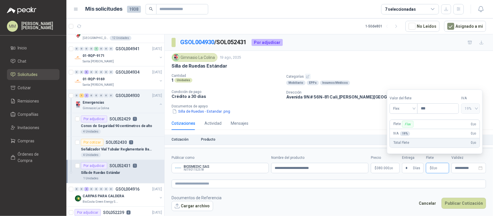
click at [434, 168] on span ",00" at bounding box center [435, 168] width 3 height 3
type input "********"
click at [387, 183] on textarea at bounding box center [328, 184] width 314 height 9
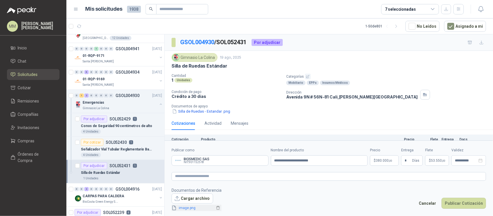
click at [187, 209] on link "image.png" at bounding box center [196, 207] width 38 height 5
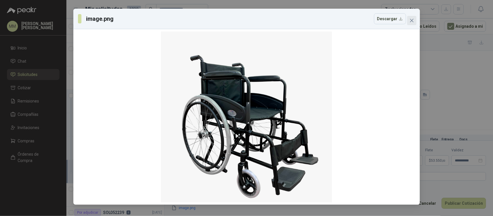
click at [413, 20] on icon "close" at bounding box center [411, 20] width 5 height 5
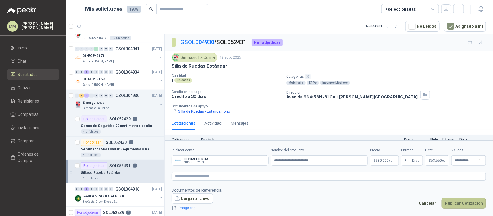
click at [458, 202] on button "Publicar Cotización" at bounding box center [463, 203] width 44 height 11
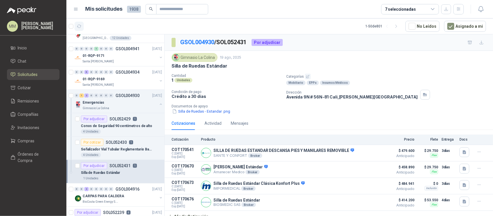
click at [78, 27] on icon "button" at bounding box center [79, 26] width 5 height 5
click at [144, 149] on p "Señalizador Vial Tubular Reglamentario Base Conica" at bounding box center [117, 149] width 72 height 5
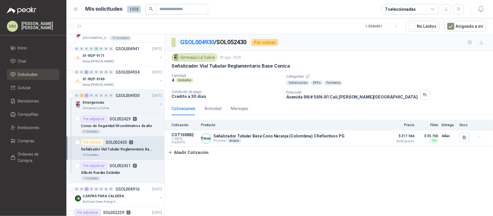
click at [140, 146] on div "Señalizador Vial Tubular Reglamentario Base Conica" at bounding box center [121, 149] width 81 height 7
click at [218, 67] on p "Señalizador Vial Tubular Reglamentario Base Conica" at bounding box center [230, 66] width 118 height 6
copy p "Señalizador Vial Tubular Reglamentario Base Conica"
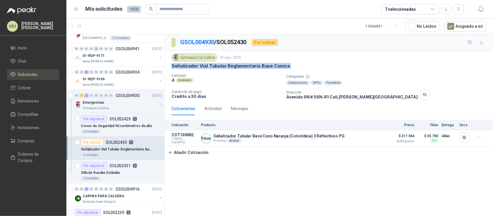
copy p "Señalizador Vial Tubular Reglamentario Base Conica"
click at [372, 64] on div "Señalizador Vial Tubular Reglamentario Base Conica" at bounding box center [328, 66] width 314 height 6
click at [217, 67] on p "Señalizador Vial Tubular Reglamentario Base Conica" at bounding box center [230, 66] width 118 height 6
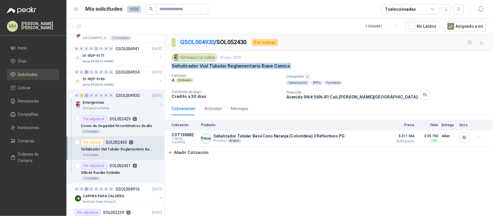
copy p "Señalizador Vial Tubular Reglamentario Base Conica"
click at [362, 48] on div "GSOL004930 / SOL052430 Por cotizar" at bounding box center [329, 42] width 328 height 16
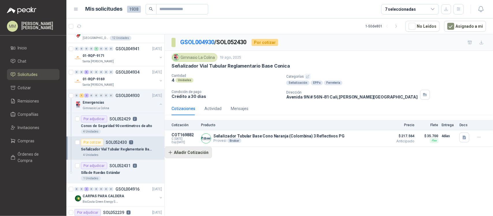
click at [191, 148] on button "Añadir Cotización" at bounding box center [188, 153] width 47 height 12
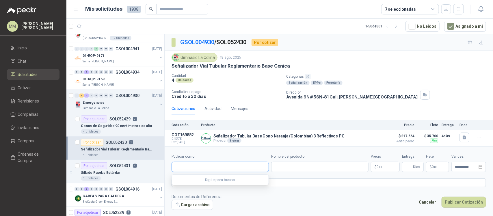
click at [214, 166] on input "Publicar como" at bounding box center [220, 167] width 97 height 10
type input "******"
click at [214, 167] on input "******" at bounding box center [220, 167] width 97 height 10
click at [149, 128] on div "Conos de Seguridad 90 centímetros de alto" at bounding box center [121, 125] width 81 height 7
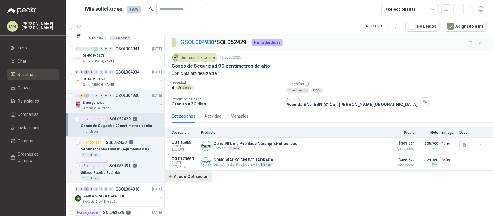
click at [198, 178] on button "Añadir Cotización" at bounding box center [188, 177] width 47 height 12
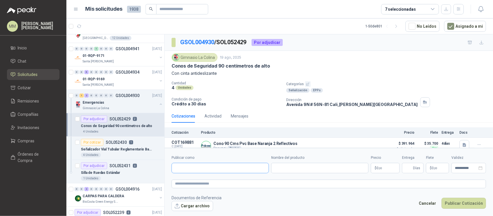
click at [199, 168] on input "Publicar como" at bounding box center [220, 168] width 97 height 10
type input "***"
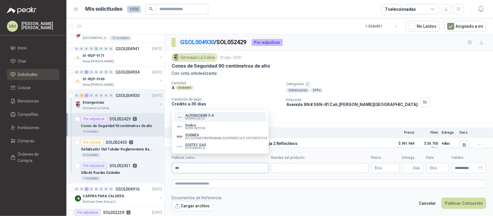
type input "***"
click at [357, 57] on div "Gimnasio La Colina 19 ago, 2025" at bounding box center [328, 57] width 314 height 9
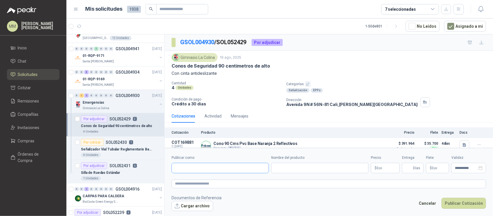
click at [203, 163] on input "Publicar como" at bounding box center [220, 168] width 97 height 10
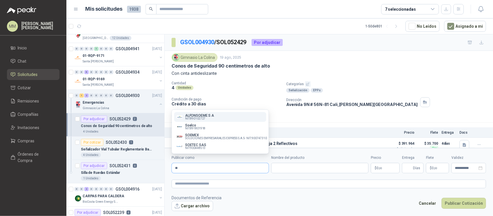
type input "***"
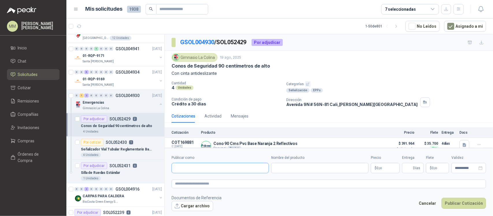
click at [213, 166] on input "Publicar como" at bounding box center [220, 168] width 97 height 10
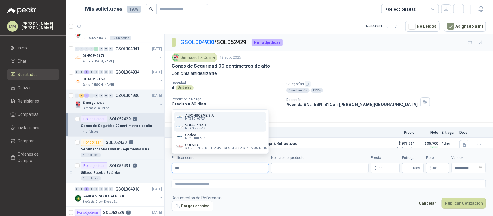
type input "***"
click at [208, 129] on div "SOEFEC SAS NIT : 900448513" at bounding box center [219, 127] width 87 height 6
type input "**********"
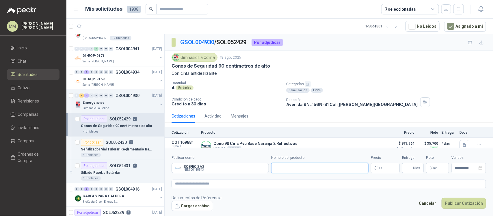
click at [299, 168] on input "Nombre del producto" at bounding box center [319, 168] width 97 height 10
click at [346, 36] on div "GSOL004930 / SOL052429 Por adjudicar" at bounding box center [329, 42] width 328 height 16
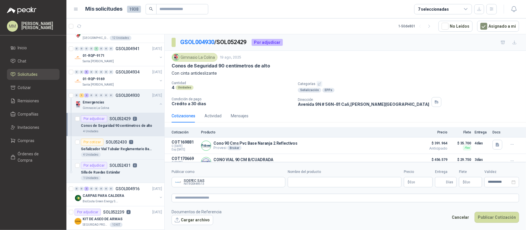
scroll to position [108, 0]
click at [306, 186] on input "Nombre del producto" at bounding box center [345, 182] width 114 height 10
click at [379, 76] on p "Con cinta antideslizante" at bounding box center [344, 73] width 347 height 6
click at [324, 180] on input "Nombre del producto" at bounding box center [345, 182] width 114 height 10
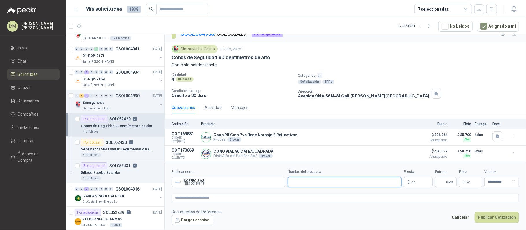
click at [315, 181] on input "Nombre del producto" at bounding box center [345, 182] width 114 height 10
paste input "**********"
type input "**********"
click at [421, 184] on p "$ 0 ,00" at bounding box center [418, 182] width 29 height 10
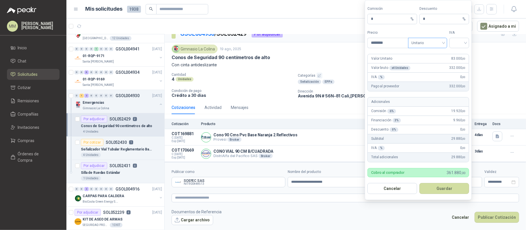
click at [426, 43] on span "Unitario" at bounding box center [427, 43] width 32 height 9
type input "********"
click at [425, 61] on div "Unitario con IVA" at bounding box center [427, 63] width 30 height 6
click at [454, 40] on input "search" at bounding box center [459, 42] width 13 height 9
click at [454, 51] on div "19%" at bounding box center [459, 54] width 11 height 6
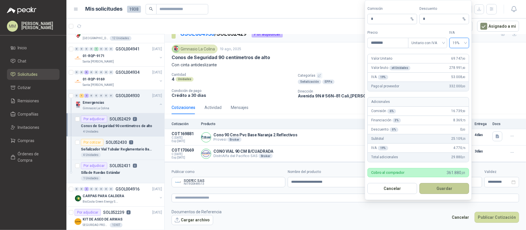
click at [442, 191] on button "Guardar" at bounding box center [444, 188] width 50 height 11
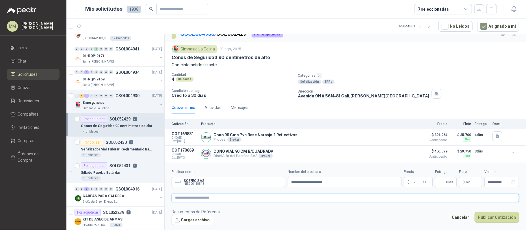
click at [282, 200] on textarea at bounding box center [344, 198] width 347 height 9
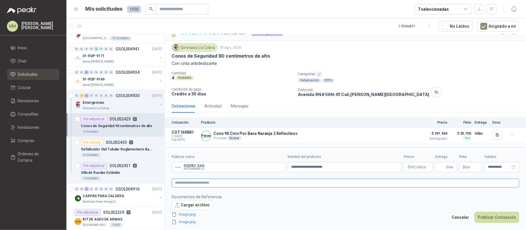
click at [346, 185] on textarea at bounding box center [344, 183] width 347 height 9
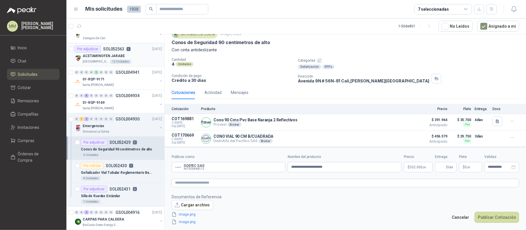
scroll to position [115, 0]
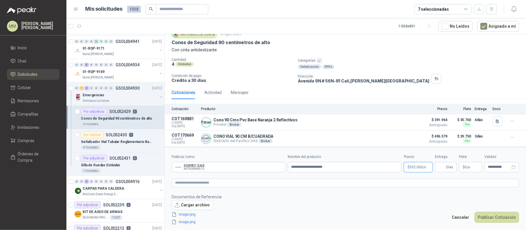
click at [421, 168] on body "MM Mauricio Martinez Inicio Chat Solicitudes Cotizar Remisiones Compañías Invit…" at bounding box center [263, 115] width 526 height 230
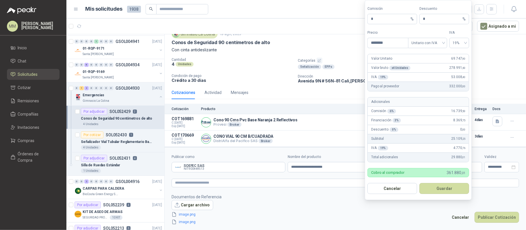
click at [318, 202] on footer "Documentos de Referencia Cargar archivo image.png image.png Cancelar Publicar C…" at bounding box center [344, 210] width 347 height 32
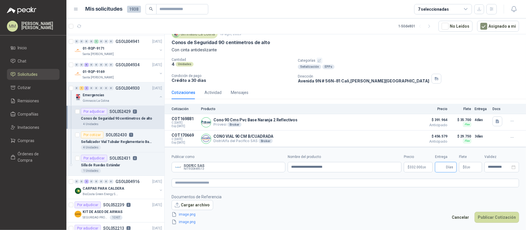
click at [442, 169] on input "Entrega" at bounding box center [441, 168] width 6 height 10
type input "*"
click at [468, 166] on span ",00" at bounding box center [468, 167] width 3 height 3
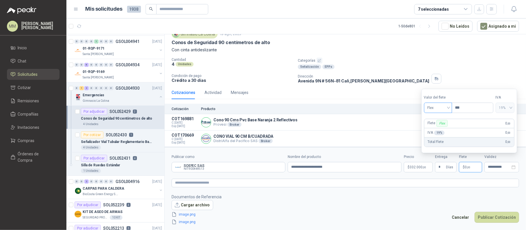
click at [437, 106] on span "Flex" at bounding box center [437, 108] width 21 height 9
click at [441, 138] on div "Fijo" at bounding box center [438, 138] width 20 height 6
click at [471, 107] on input "***" at bounding box center [472, 108] width 41 height 10
type input "********"
click at [492, 216] on button "Publicar Cotización" at bounding box center [496, 217] width 44 height 11
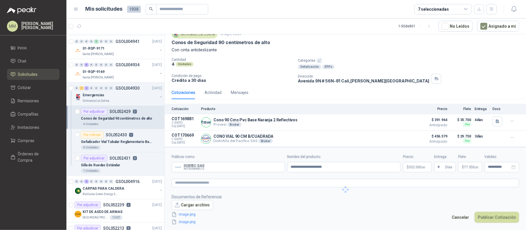
scroll to position [0, 0]
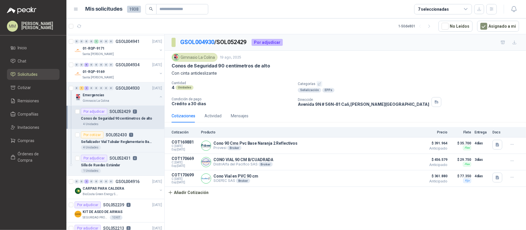
drag, startPoint x: 83, startPoint y: 26, endPoint x: 100, endPoint y: 32, distance: 17.6
click at [83, 26] on button "button" at bounding box center [78, 26] width 9 height 9
drag, startPoint x: 395, startPoint y: 89, endPoint x: 381, endPoint y: 89, distance: 14.4
click at [396, 89] on div "Señalización EPPs" at bounding box center [411, 90] width 226 height 5
click at [158, 98] on button "button" at bounding box center [160, 97] width 5 height 5
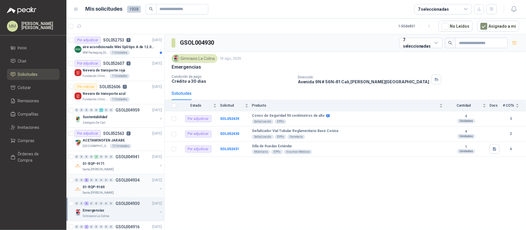
click at [158, 189] on button "button" at bounding box center [160, 189] width 5 height 5
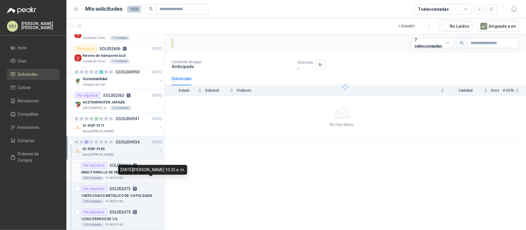
scroll to position [38, 0]
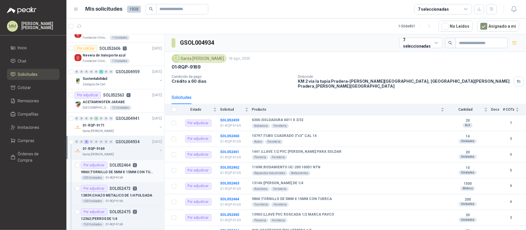
click at [140, 175] on p "9860 | TORNILLO DE 5MM X 15MM CON TUERCA" at bounding box center [117, 172] width 72 height 5
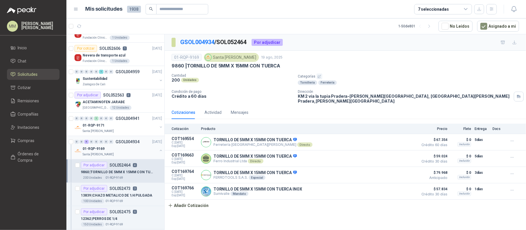
click at [158, 152] on button "button" at bounding box center [160, 150] width 5 height 5
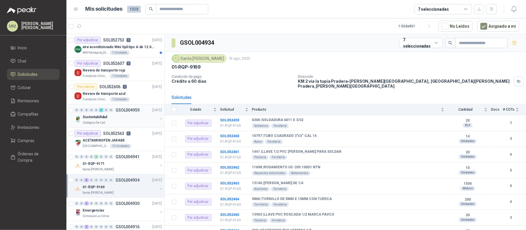
click at [158, 119] on button "button" at bounding box center [160, 119] width 5 height 5
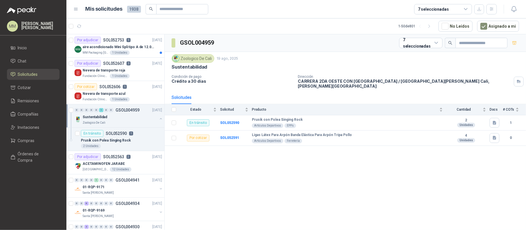
click at [158, 119] on button "button" at bounding box center [160, 119] width 5 height 5
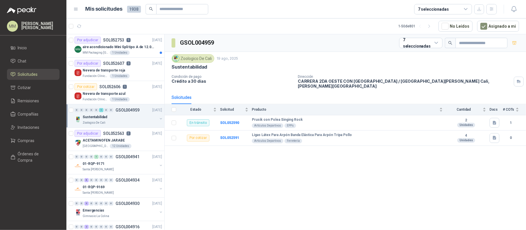
click at [158, 119] on button "button" at bounding box center [160, 119] width 5 height 5
click at [150, 137] on div "En tránsito SOL052590 1" at bounding box center [121, 133] width 81 height 7
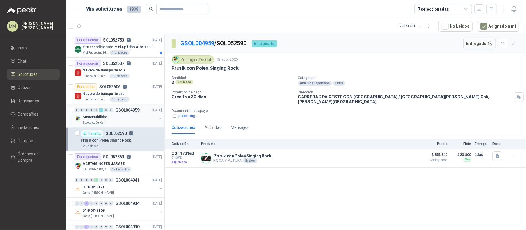
click at [158, 118] on button "button" at bounding box center [160, 119] width 5 height 5
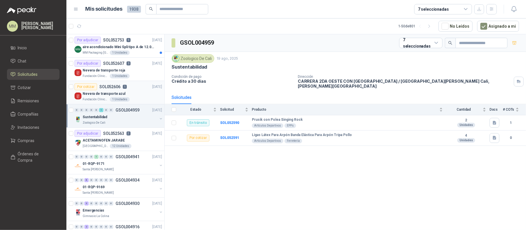
click at [144, 96] on div "Nevera de transporte azul" at bounding box center [122, 93] width 79 height 7
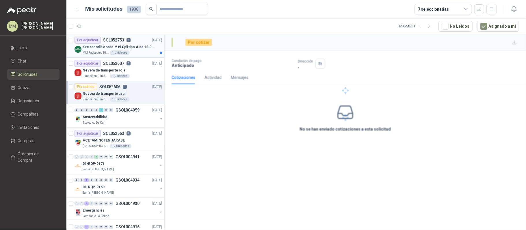
click at [139, 50] on div "aire acondicionado Mini Spli tipo A de 12.000 BTU." at bounding box center [122, 47] width 79 height 7
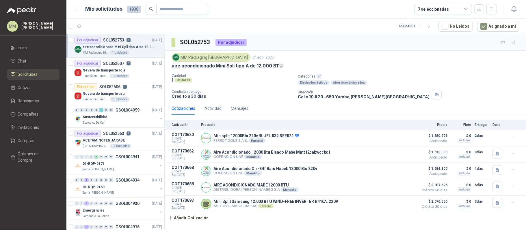
click at [349, 38] on div "SOL052753 Por adjudicar" at bounding box center [345, 42] width 361 height 16
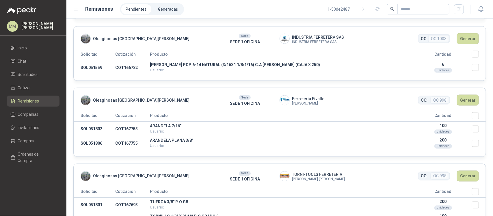
scroll to position [433, 0]
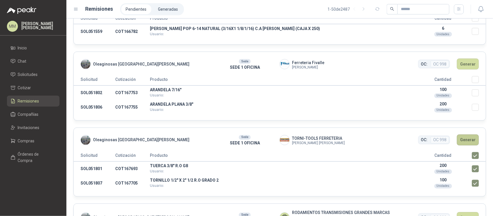
click at [469, 141] on button "Generar" at bounding box center [468, 140] width 22 height 11
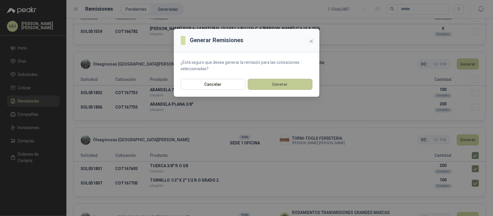
click at [287, 86] on button "Generar" at bounding box center [280, 84] width 65 height 11
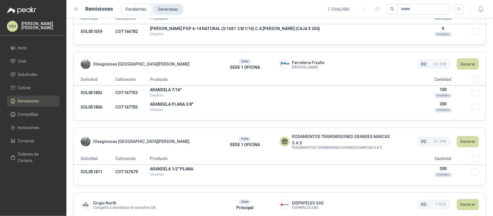
click at [160, 13] on li "Generadas" at bounding box center [168, 9] width 29 height 10
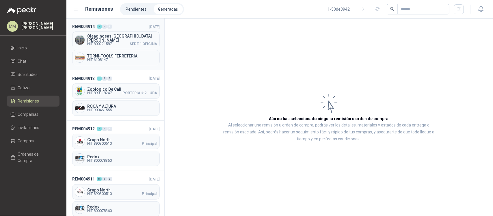
click at [138, 59] on span "NIT 6108147" at bounding box center [122, 59] width 70 height 3
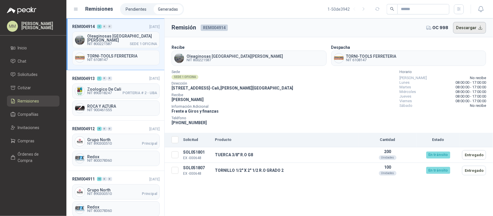
click at [459, 25] on button "Descargar" at bounding box center [469, 28] width 33 height 12
click at [328, 83] on div "Sede SEDE 1 OFICINA Dirección CALLE 4 No.27 -79 - Cali , Valle del Cauca Recibe…" at bounding box center [328, 97] width 314 height 55
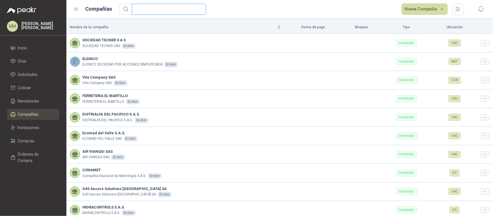
drag, startPoint x: 150, startPoint y: 12, endPoint x: 162, endPoint y: 6, distance: 13.3
click at [150, 12] on input "text" at bounding box center [166, 9] width 62 height 10
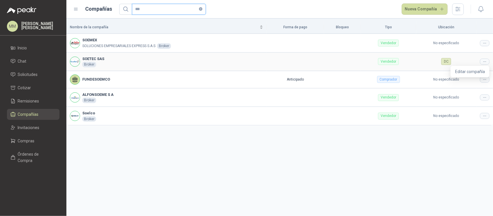
type input "***"
click at [483, 60] on icon at bounding box center [484, 61] width 4 height 4
click at [460, 73] on span "Editar compañía" at bounding box center [470, 71] width 30 height 6
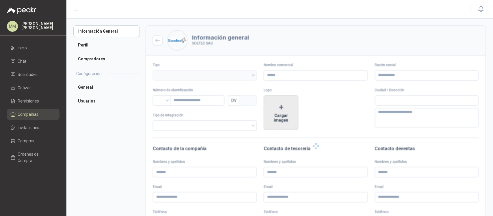
type input "**********"
type input "*********"
type input "*"
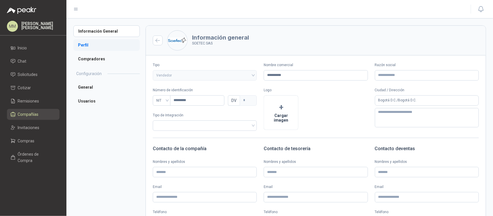
click at [98, 43] on li "Perfil" at bounding box center [106, 45] width 66 height 12
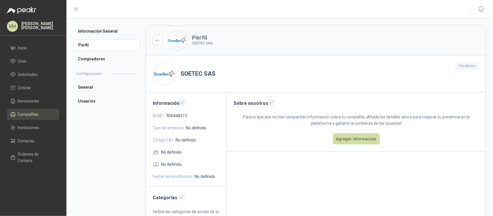
click at [165, 76] on img at bounding box center [164, 74] width 23 height 23
click at [102, 33] on li "Información General" at bounding box center [106, 31] width 66 height 12
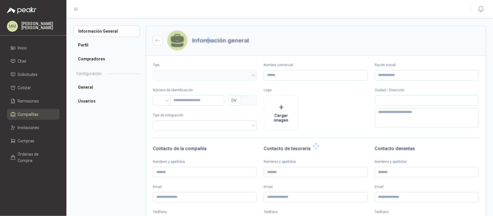
type input "**********"
type input "*********"
type input "*"
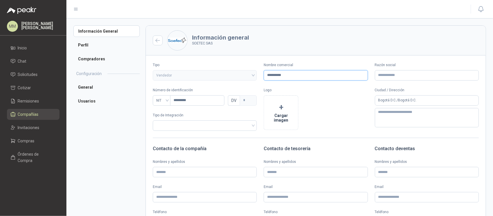
click at [273, 74] on input "**********" at bounding box center [316, 75] width 104 height 10
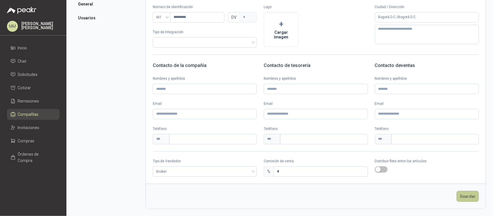
type input "**********"
click at [467, 197] on button "Guardar" at bounding box center [467, 196] width 22 height 11
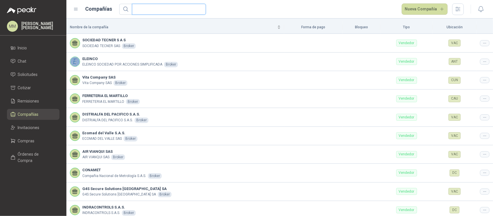
click at [144, 9] on input "text" at bounding box center [166, 9] width 62 height 10
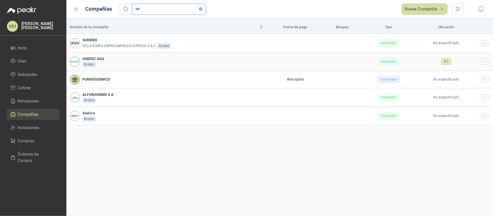
type input "***"
click at [487, 59] on icon at bounding box center [484, 61] width 4 height 4
click at [467, 74] on span "Editar compañía" at bounding box center [470, 71] width 30 height 6
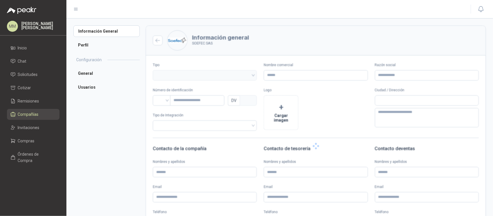
type input "**********"
type input "*********"
type input "*"
click at [176, 42] on img at bounding box center [177, 41] width 20 height 20
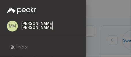
drag, startPoint x: 99, startPoint y: 41, endPoint x: 105, endPoint y: 41, distance: 6.1
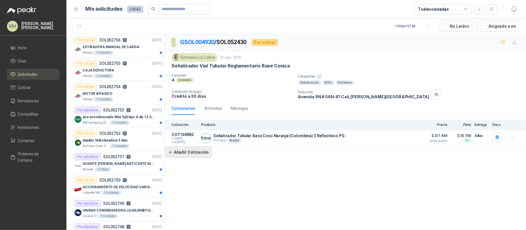
click at [195, 156] on button "Añadir Cotización" at bounding box center [188, 153] width 47 height 12
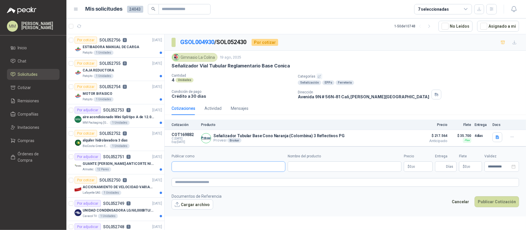
click at [212, 165] on input "Publicar como" at bounding box center [228, 167] width 113 height 10
type input "****"
click at [208, 183] on div "SOEFEC SAS NIT : 900448513" at bounding box center [228, 182] width 104 height 6
type input "**********"
click at [308, 170] on input "Nombre del producto" at bounding box center [345, 167] width 114 height 10
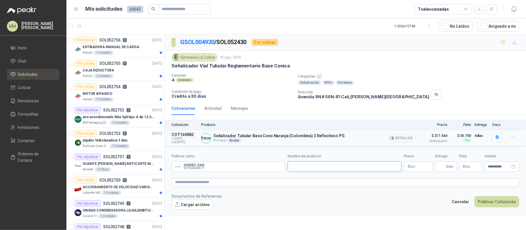
paste input "**********"
type input "**********"
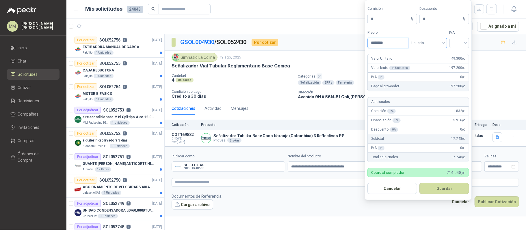
click at [437, 45] on span "Unitario" at bounding box center [427, 43] width 32 height 9
type input "********"
click at [435, 64] on div "Unitario con IVA" at bounding box center [427, 63] width 30 height 6
click at [457, 44] on input "search" at bounding box center [459, 42] width 13 height 9
click at [457, 52] on div "19%" at bounding box center [459, 54] width 11 height 6
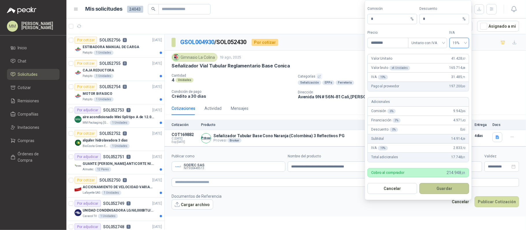
click at [442, 190] on button "Guardar" at bounding box center [444, 188] width 50 height 11
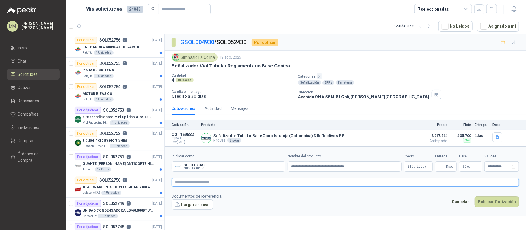
click at [417, 185] on textarea at bounding box center [344, 182] width 347 height 9
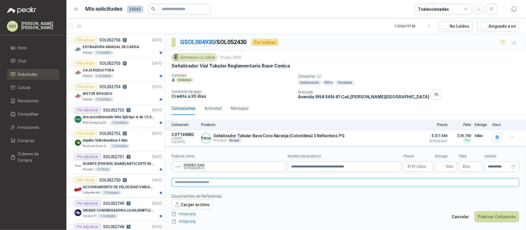
scroll to position [0, 0]
click at [406, 46] on div "GSOL004930 / SOL052430 Por cotizar" at bounding box center [345, 42] width 361 height 16
click at [442, 167] on input "Entrega" at bounding box center [441, 167] width 6 height 10
type input "*"
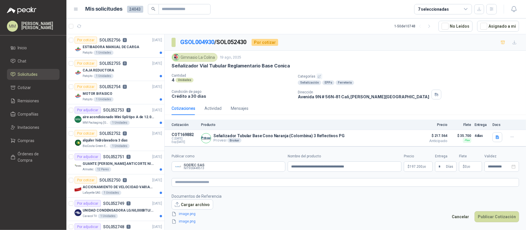
click at [472, 169] on p "$ 0 ,00" at bounding box center [470, 167] width 23 height 10
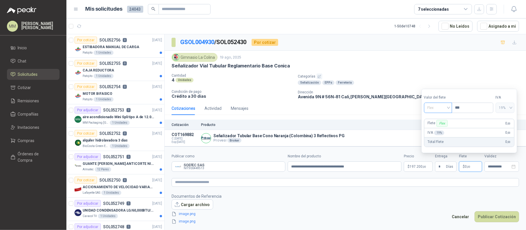
click at [441, 106] on span "Flex" at bounding box center [437, 108] width 21 height 9
click at [434, 139] on div "Fijo" at bounding box center [438, 138] width 20 height 6
click at [468, 107] on input "***" at bounding box center [472, 108] width 41 height 10
type input "*********"
click at [476, 185] on textarea at bounding box center [344, 182] width 347 height 9
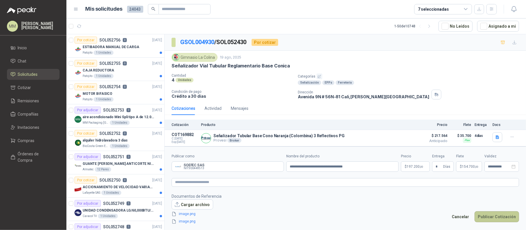
click at [495, 215] on button "Publicar Cotización" at bounding box center [496, 217] width 44 height 11
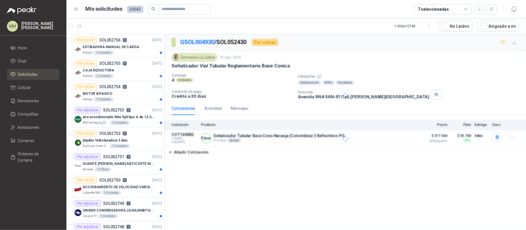
scroll to position [0, 0]
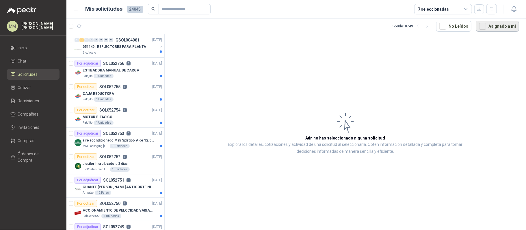
click at [488, 29] on button "Asignado a mi" at bounding box center [497, 26] width 43 height 11
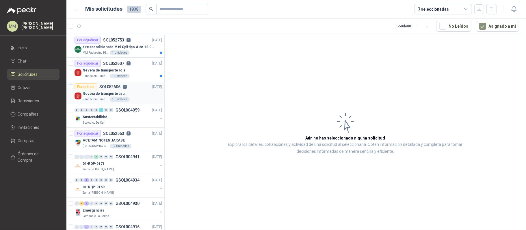
click at [143, 97] on div "Nevera de transporte azul" at bounding box center [122, 93] width 79 height 7
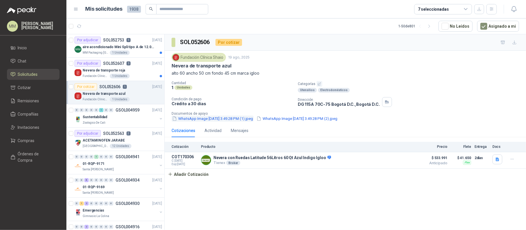
click at [234, 120] on button "WhatsApp Image [DATE] 3.49.28 PM (1).jpeg" at bounding box center [212, 119] width 82 height 6
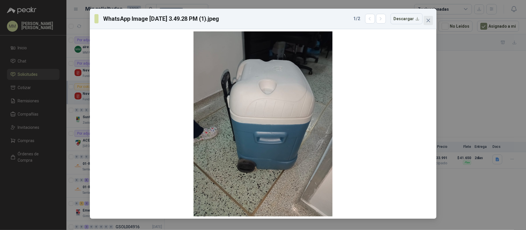
click at [426, 22] on icon "close" at bounding box center [427, 20] width 3 height 3
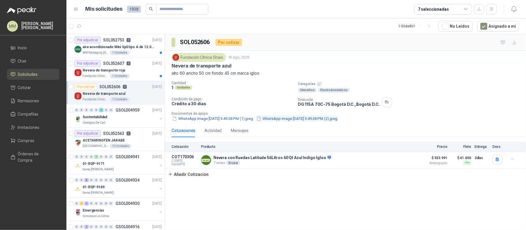
click at [334, 119] on button "WhatsApp Image [DATE] 3.49.28 PM (2).jpeg" at bounding box center [297, 119] width 82 height 6
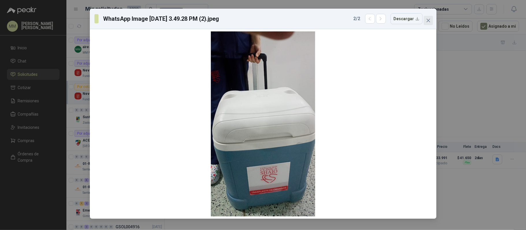
click at [429, 23] on button "Close" at bounding box center [427, 20] width 9 height 9
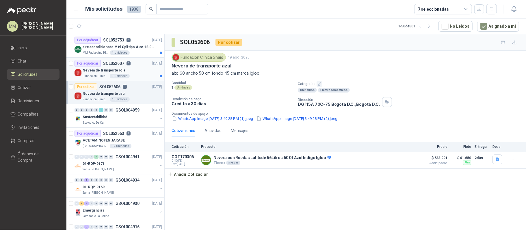
click at [137, 79] on div "Fundación Clínica Shaio 1 Unidades" at bounding box center [122, 76] width 79 height 5
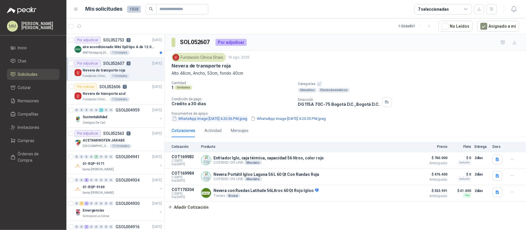
click at [234, 120] on button "WhatsApp Image [DATE] 4.20.36 PM.jpeg" at bounding box center [209, 119] width 76 height 6
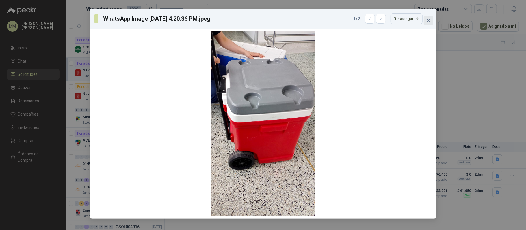
click at [430, 21] on span "Close" at bounding box center [427, 20] width 9 height 5
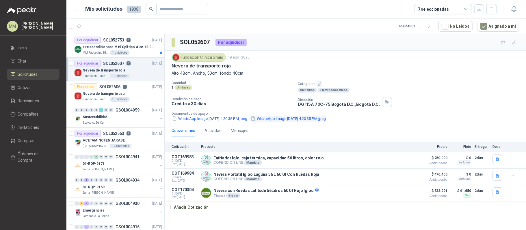
click at [311, 118] on button "WhatsApp Image [DATE] 4.20.35 PM.jpeg" at bounding box center [288, 119] width 76 height 6
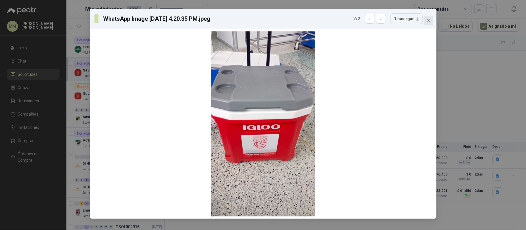
click at [428, 18] on icon "close" at bounding box center [428, 20] width 5 height 5
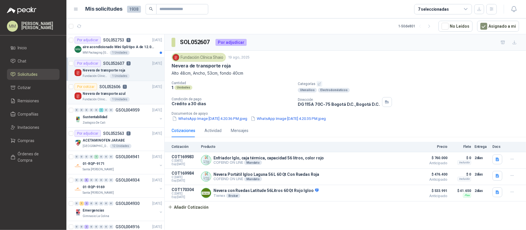
drag, startPoint x: 125, startPoint y: 91, endPoint x: 158, endPoint y: 96, distance: 33.3
click at [125, 91] on div "Nevera de transporte azul" at bounding box center [122, 93] width 79 height 7
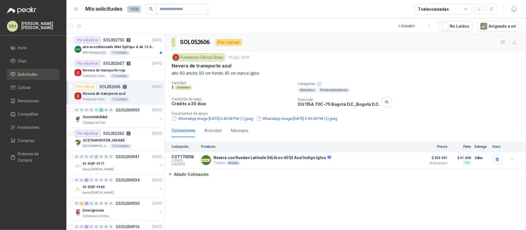
click at [215, 123] on div "Fundación Clínica Shaio [DATE] Nevera de transporte azul alto 60 ancho 50 cm fo…" at bounding box center [345, 87] width 361 height 73
click at [212, 121] on button "WhatsApp Image [DATE] 3.49.28 PM (1).jpeg" at bounding box center [212, 119] width 82 height 6
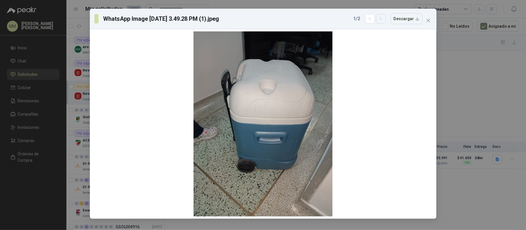
click at [385, 16] on button "button" at bounding box center [381, 19] width 10 height 10
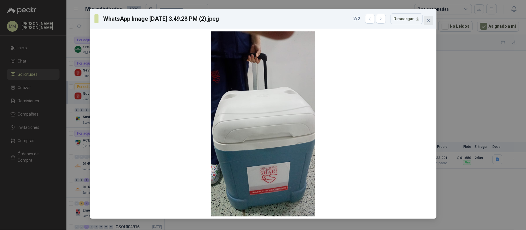
click at [432, 18] on span "Close" at bounding box center [427, 20] width 9 height 5
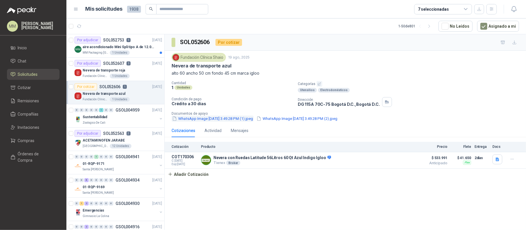
click at [223, 120] on button "WhatsApp Image [DATE] 3.49.28 PM (1).jpeg" at bounding box center [212, 119] width 82 height 6
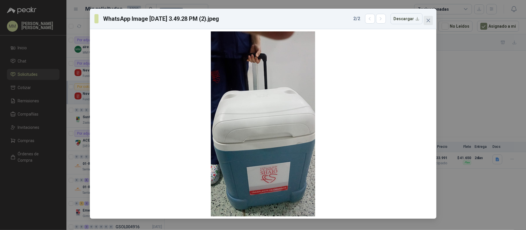
click at [427, 19] on icon "close" at bounding box center [428, 20] width 5 height 5
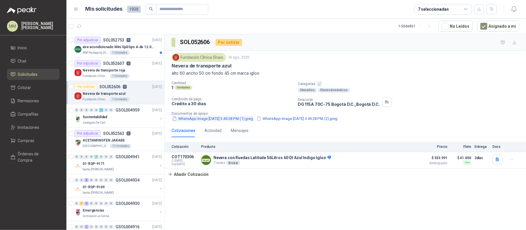
click at [218, 122] on button "WhatsApp Image [DATE] 3.49.28 PM (1).jpeg" at bounding box center [212, 119] width 82 height 6
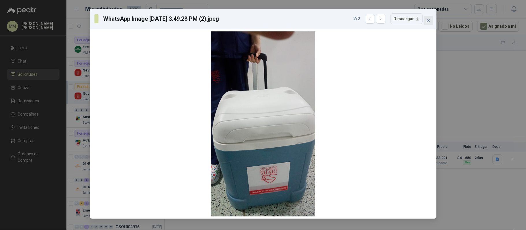
click at [428, 21] on icon "close" at bounding box center [427, 20] width 3 height 3
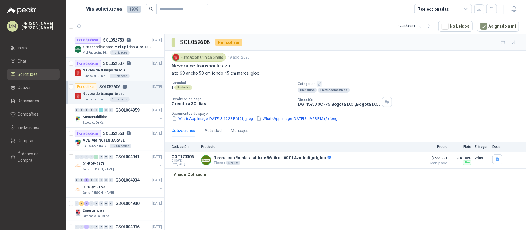
drag, startPoint x: 126, startPoint y: 72, endPoint x: 132, endPoint y: 72, distance: 6.4
click at [126, 72] on div "Nevera de transporte roja" at bounding box center [122, 70] width 79 height 7
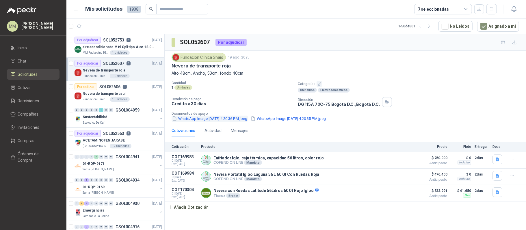
click at [215, 118] on button "WhatsApp Image [DATE] 4.20.36 PM.jpeg" at bounding box center [209, 119] width 76 height 6
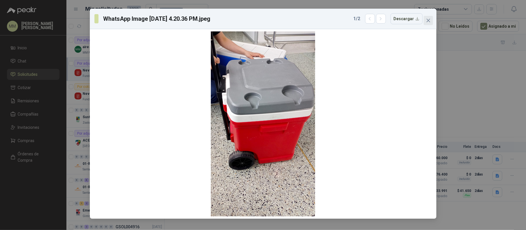
click at [426, 25] on button "Close" at bounding box center [427, 20] width 9 height 9
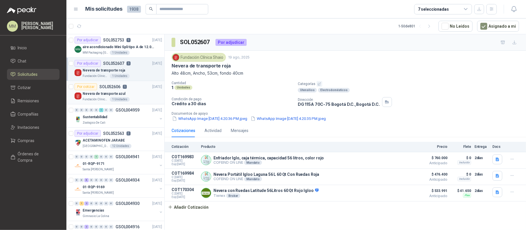
click at [132, 88] on div "Por cotizar SOL052606 1 [DATE]" at bounding box center [117, 86] width 87 height 7
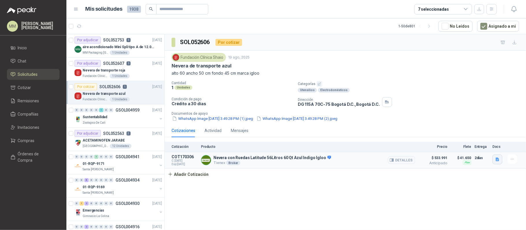
click at [494, 160] on button "button" at bounding box center [497, 160] width 10 height 10
click at [483, 141] on button "image.png" at bounding box center [485, 142] width 25 height 6
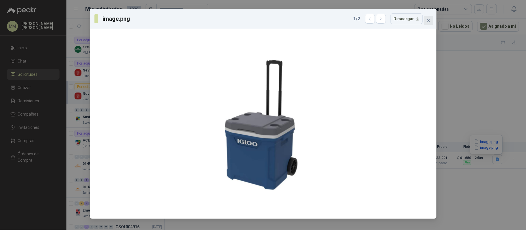
click at [428, 18] on button "Close" at bounding box center [427, 20] width 9 height 9
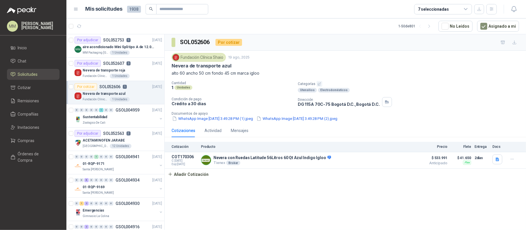
click at [214, 123] on div "Fundación Clínica Shaio [DATE] Nevera de transporte azul alto 60 ancho 50 cm fo…" at bounding box center [345, 87] width 361 height 73
click at [233, 119] on button "WhatsApp Image [DATE] 3.49.28 PM (1).jpeg" at bounding box center [212, 119] width 82 height 6
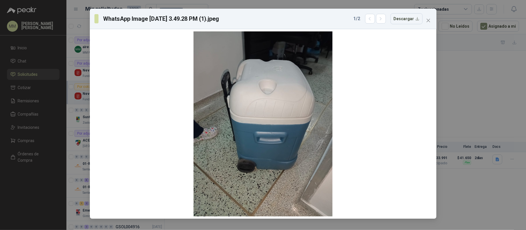
click at [427, 27] on div "WhatsApp Image [DATE] 3.49.28 PM (1).jpeg 1 / 2 Descargar" at bounding box center [263, 19] width 346 height 20
click at [427, 21] on icon "close" at bounding box center [427, 20] width 3 height 3
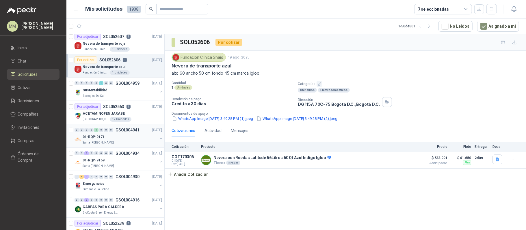
scroll to position [38, 0]
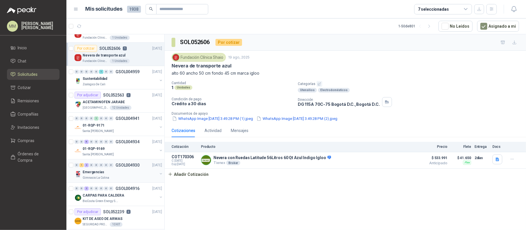
click at [158, 173] on button "button" at bounding box center [160, 174] width 5 height 5
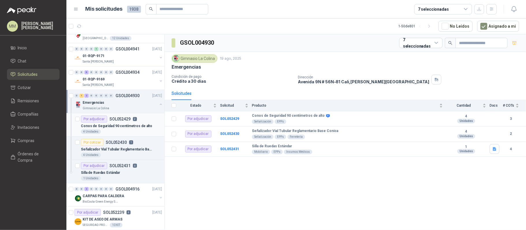
scroll to position [115, 0]
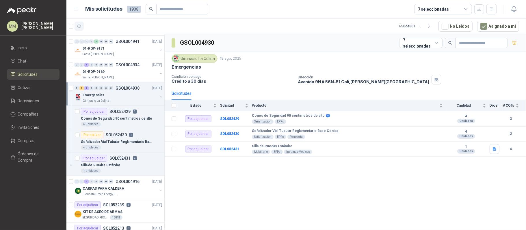
click at [78, 26] on icon "button" at bounding box center [79, 26] width 4 height 3
click at [129, 166] on div "Silla de Ruedas Estándar" at bounding box center [121, 165] width 81 height 7
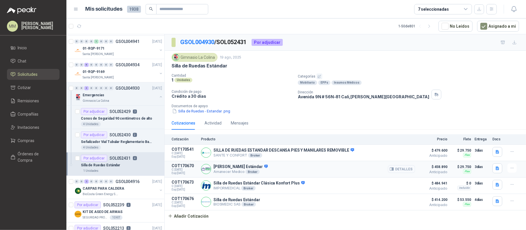
click at [411, 169] on button "Detalles" at bounding box center [401, 169] width 27 height 8
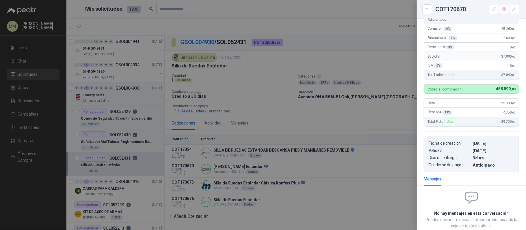
scroll to position [175, 0]
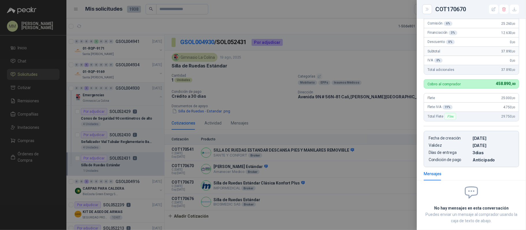
click at [296, 117] on div at bounding box center [263, 115] width 526 height 230
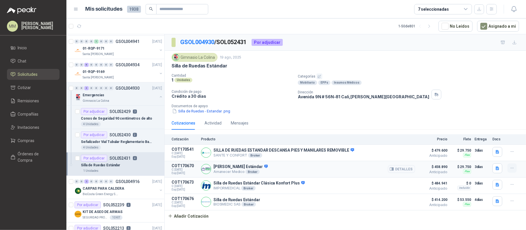
click at [512, 168] on icon "button" at bounding box center [511, 168] width 3 height 0
click at [486, 148] on button "Editar" at bounding box center [500, 146] width 46 height 9
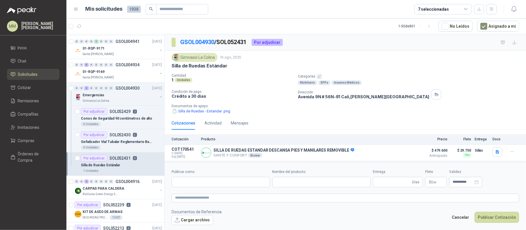
type input "**********"
type input "*"
type input "**********"
type textarea "**********"
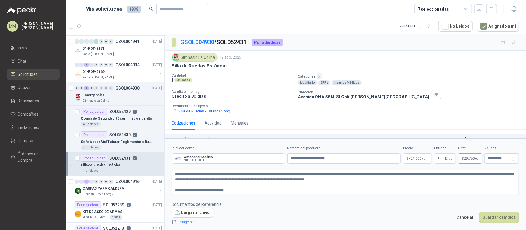
click at [465, 161] on p "$ 29.750 ,00" at bounding box center [470, 159] width 24 height 10
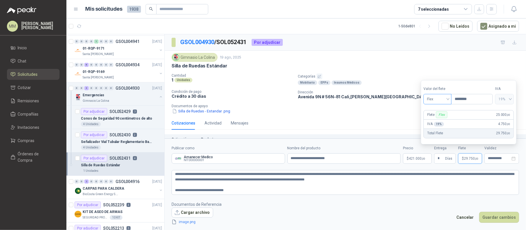
click at [439, 101] on span "Flex" at bounding box center [437, 99] width 21 height 9
click at [438, 122] on div "Incluido" at bounding box center [438, 120] width 20 height 6
type input "***"
click at [499, 218] on button "Guardar cambios" at bounding box center [499, 217] width 40 height 11
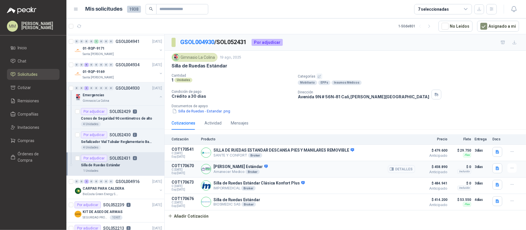
click at [393, 171] on icon "button" at bounding box center [392, 169] width 1 height 2
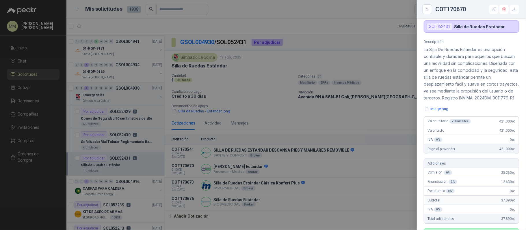
scroll to position [0, 0]
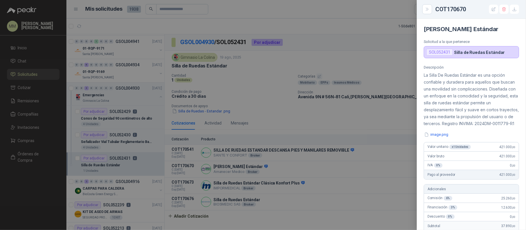
click at [352, 33] on div at bounding box center [263, 115] width 526 height 230
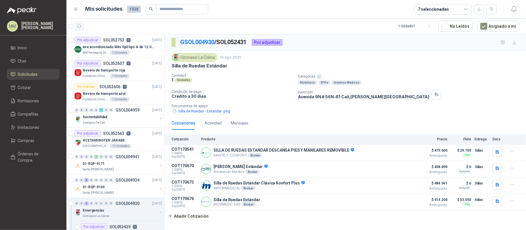
click at [79, 29] on button "button" at bounding box center [78, 26] width 9 height 9
click at [514, 170] on icon "button" at bounding box center [512, 168] width 5 height 5
click at [499, 150] on button "Editar" at bounding box center [500, 146] width 46 height 9
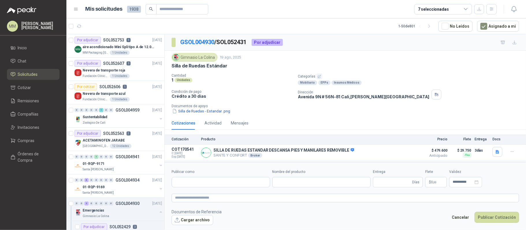
type input "**********"
type input "*"
type input "**********"
type textarea "**********"
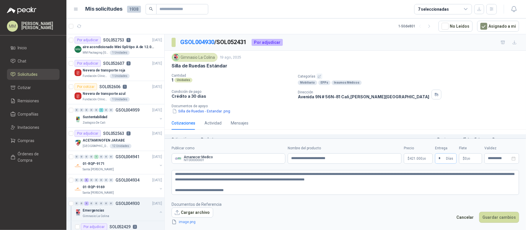
click at [446, 159] on span "* Días" at bounding box center [446, 159] width 22 height 10
type input "*"
click at [519, 204] on form "**********" at bounding box center [345, 186] width 361 height 94
click at [511, 214] on button "Guardar cambios" at bounding box center [499, 217] width 40 height 11
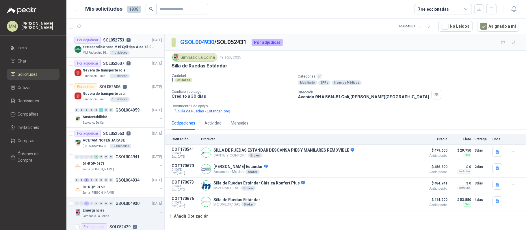
click at [133, 50] on div "aire acondicionado Mini Spli tipo A de 12.000 BTU." at bounding box center [122, 47] width 79 height 7
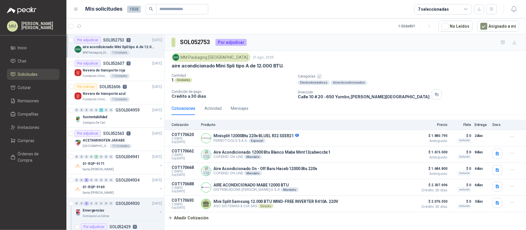
click at [234, 66] on p "aire acondicionado Mini Spli tipo A de 12.000 BTU." at bounding box center [227, 66] width 112 height 6
copy p "aire acondicionado Mini Spli tipo A de 12.000 BTU."
click at [420, 80] on div "Categorías Electrodomésticos Aires Acondicionados" at bounding box center [411, 80] width 226 height 12
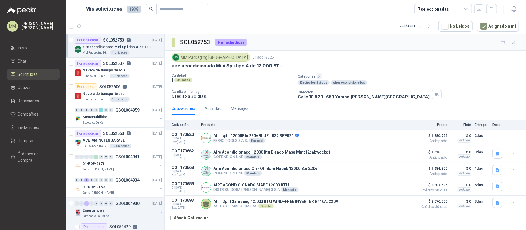
click at [402, 57] on div "MM Packaging [GEOGRAPHIC_DATA] [DATE]" at bounding box center [344, 57] width 347 height 9
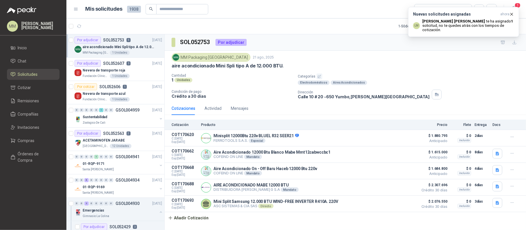
click at [84, 28] on article "1 - 50 de 801 No Leídos Asignado a mi" at bounding box center [295, 26] width 459 height 16
click at [393, 55] on div "MM Packaging [GEOGRAPHIC_DATA] [DATE]" at bounding box center [344, 57] width 347 height 9
click at [443, 17] on div "Nuevas solicitudes asignadas ahora LM [PERSON_NAME] te ha asignado 1 solicitud …" at bounding box center [463, 22] width 101 height 20
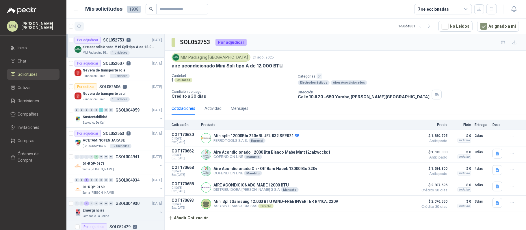
click at [77, 25] on icon "button" at bounding box center [79, 26] width 5 height 5
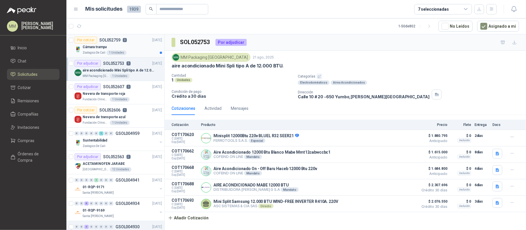
click at [125, 48] on div "Cámara trampa" at bounding box center [122, 47] width 79 height 7
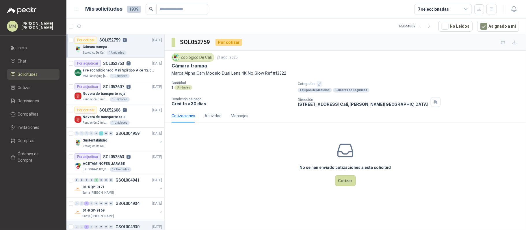
click at [204, 75] on p "Marca Alpha Cam Modelo Dual Lens 4K No Glow Ref #13322" at bounding box center [344, 73] width 347 height 6
copy p "Marca Alpha Cam Modelo Dual Lens 4K No Glow Ref #13322"
click at [179, 66] on p "Cámara trampa" at bounding box center [189, 66] width 36 height 6
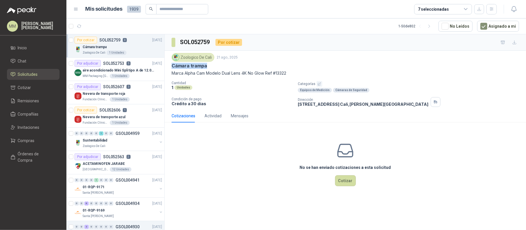
drag, startPoint x: 179, startPoint y: 66, endPoint x: 194, endPoint y: 68, distance: 14.8
click at [194, 68] on p "Cámara trampa" at bounding box center [189, 66] width 36 height 6
copy p "Cámara trampa"
click at [348, 57] on div "Zoologico De Cali [DATE]" at bounding box center [344, 57] width 347 height 9
click at [192, 73] on p "Marca Alpha Cam Modelo Dual Lens 4K No Glow Ref #13322" at bounding box center [344, 73] width 347 height 6
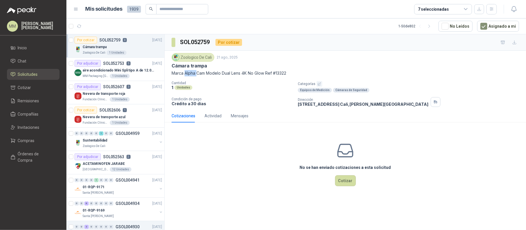
click at [192, 73] on p "Marca Alpha Cam Modelo Dual Lens 4K No Glow Ref #13322" at bounding box center [344, 73] width 347 height 6
copy p "Marca Alpha Cam Modelo Dual Lens 4K No Glow Ref #13322"
click at [446, 141] on div "No se han enviado cotizaciones a esta solicitud Cotizar" at bounding box center [345, 164] width 361 height 74
click at [342, 186] on button "Cotizar" at bounding box center [345, 181] width 21 height 11
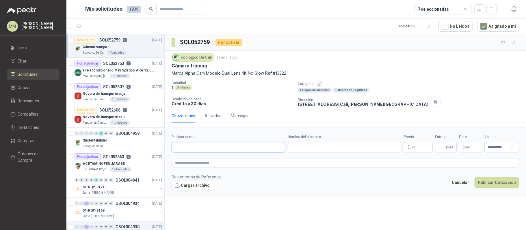
click at [247, 148] on input "Publicar como" at bounding box center [228, 148] width 113 height 10
type input "*****"
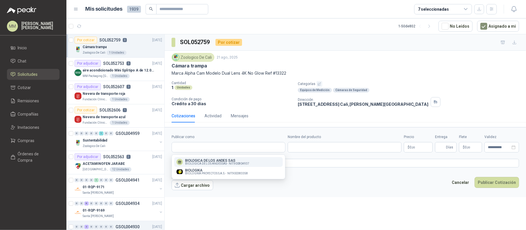
click at [295, 195] on form "**********" at bounding box center [345, 162] width 361 height 70
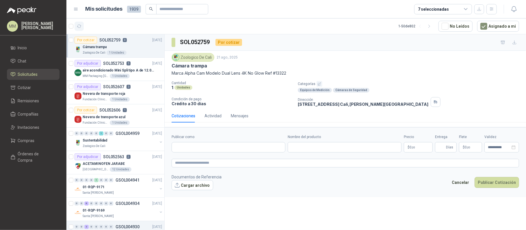
click at [81, 24] on icon "button" at bounding box center [79, 26] width 5 height 5
